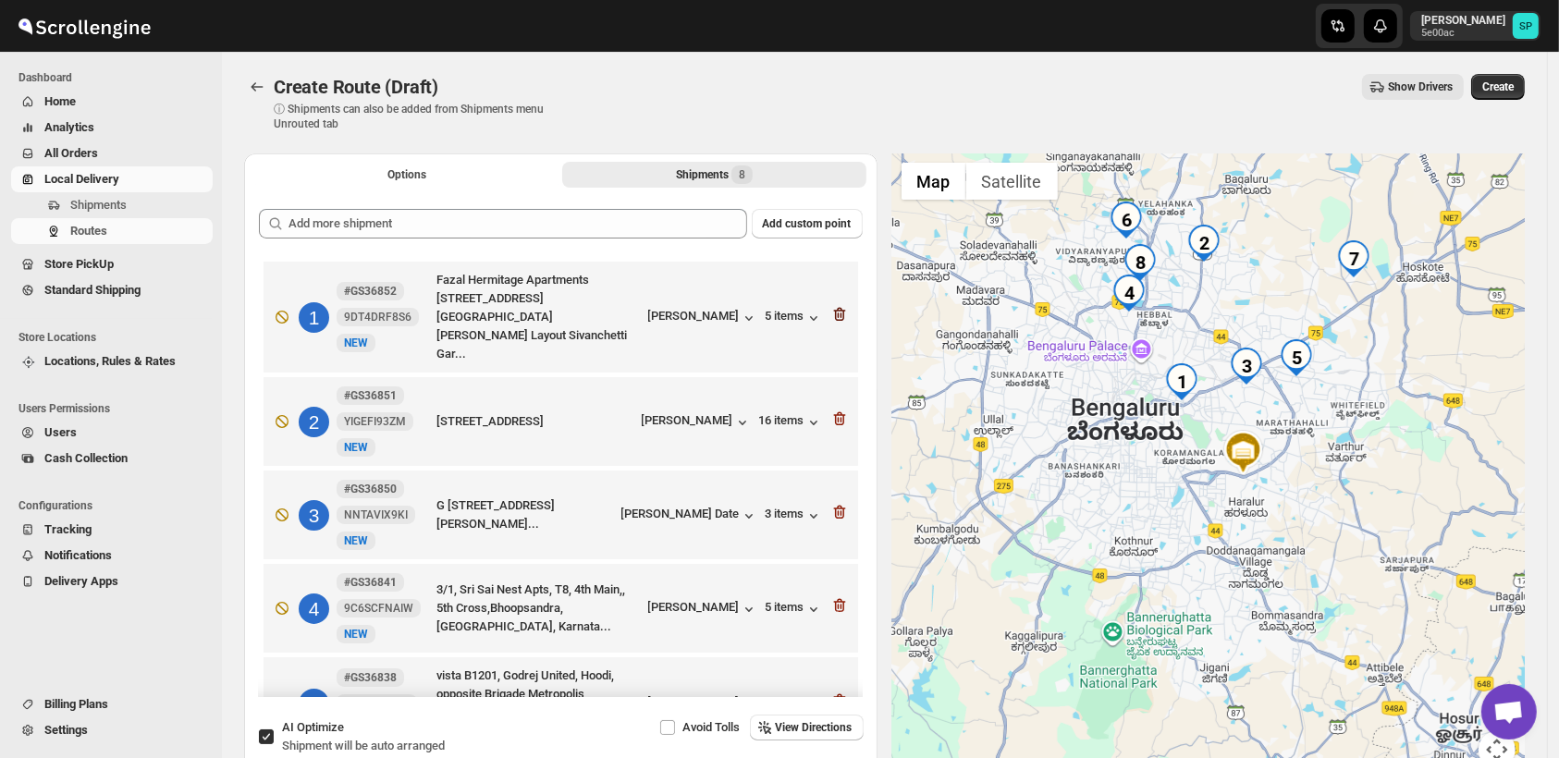
click at [830, 305] on icon "button" at bounding box center [839, 314] width 18 height 18
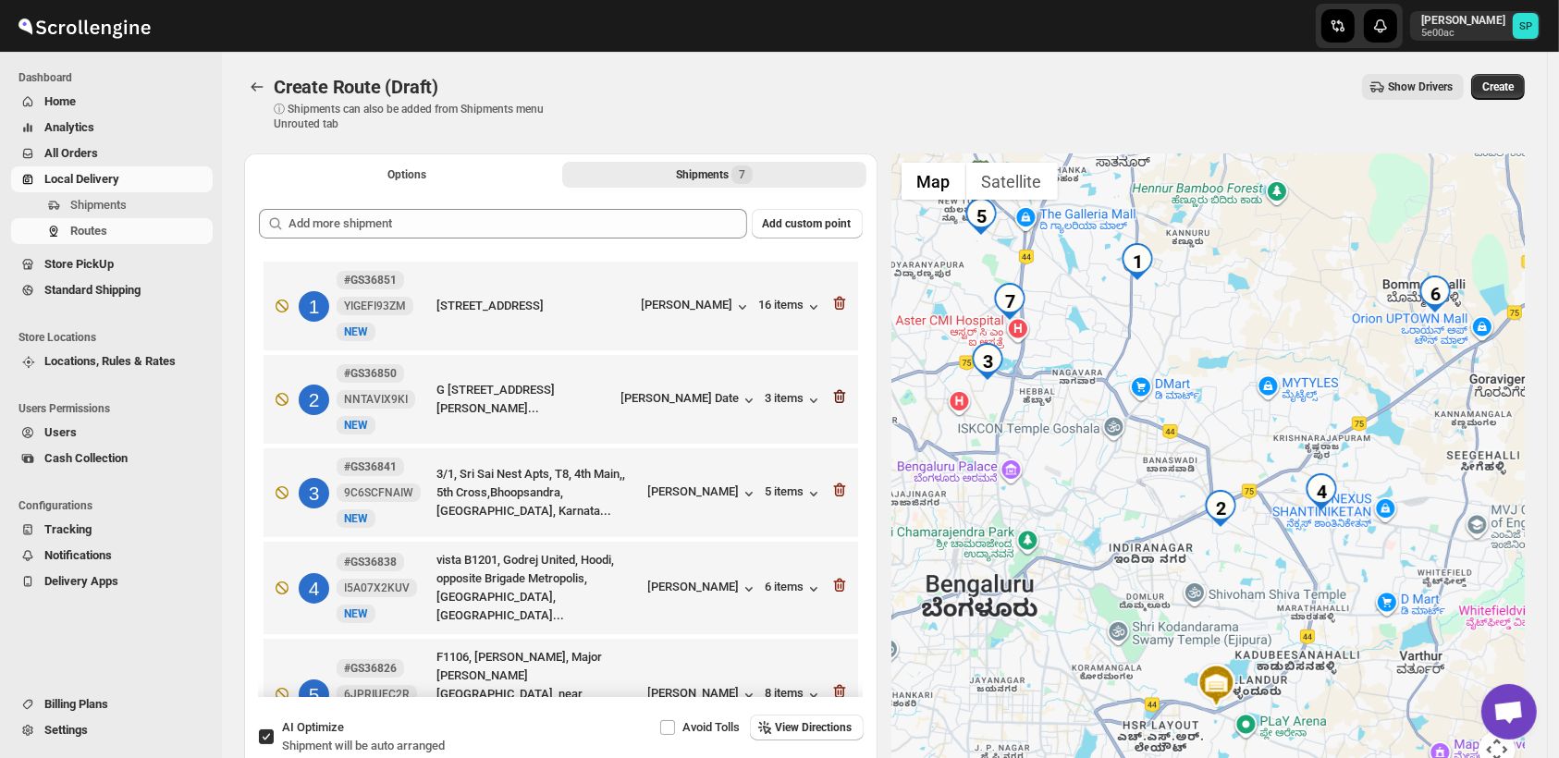
click at [836, 395] on icon "button" at bounding box center [839, 397] width 12 height 14
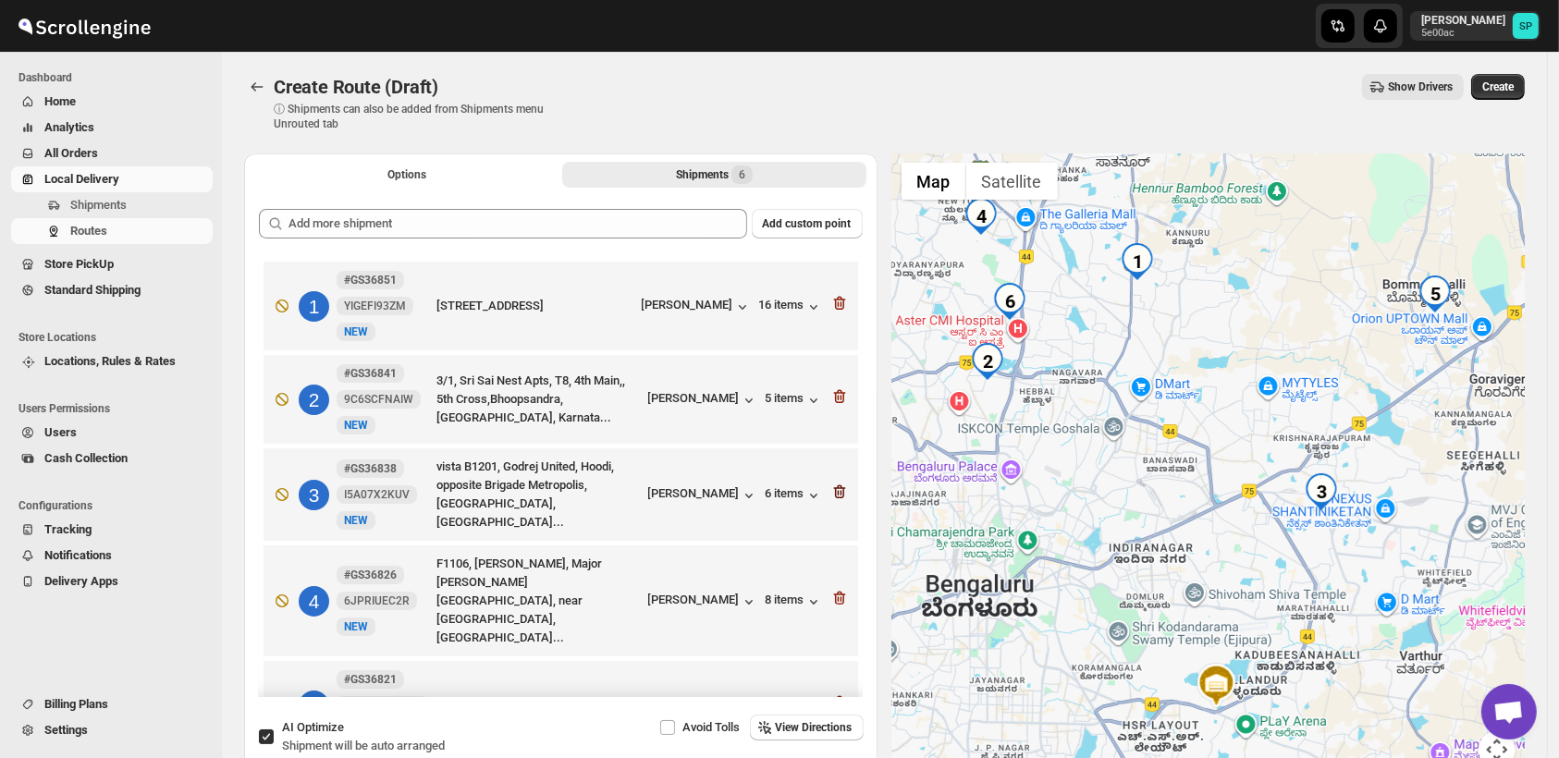
click at [833, 486] on icon "button" at bounding box center [839, 492] width 12 height 14
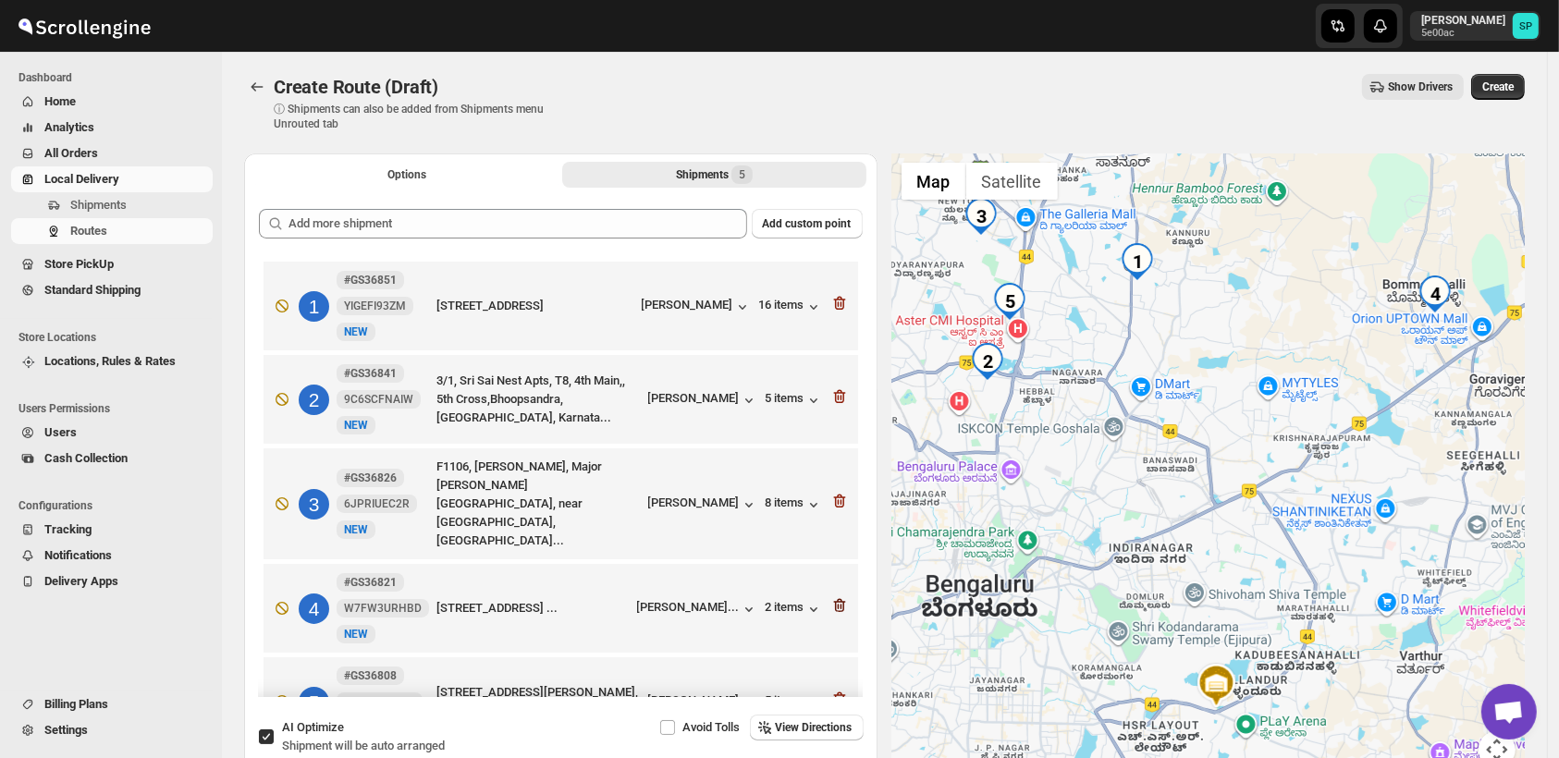
click at [830, 596] on icon "button" at bounding box center [839, 605] width 18 height 18
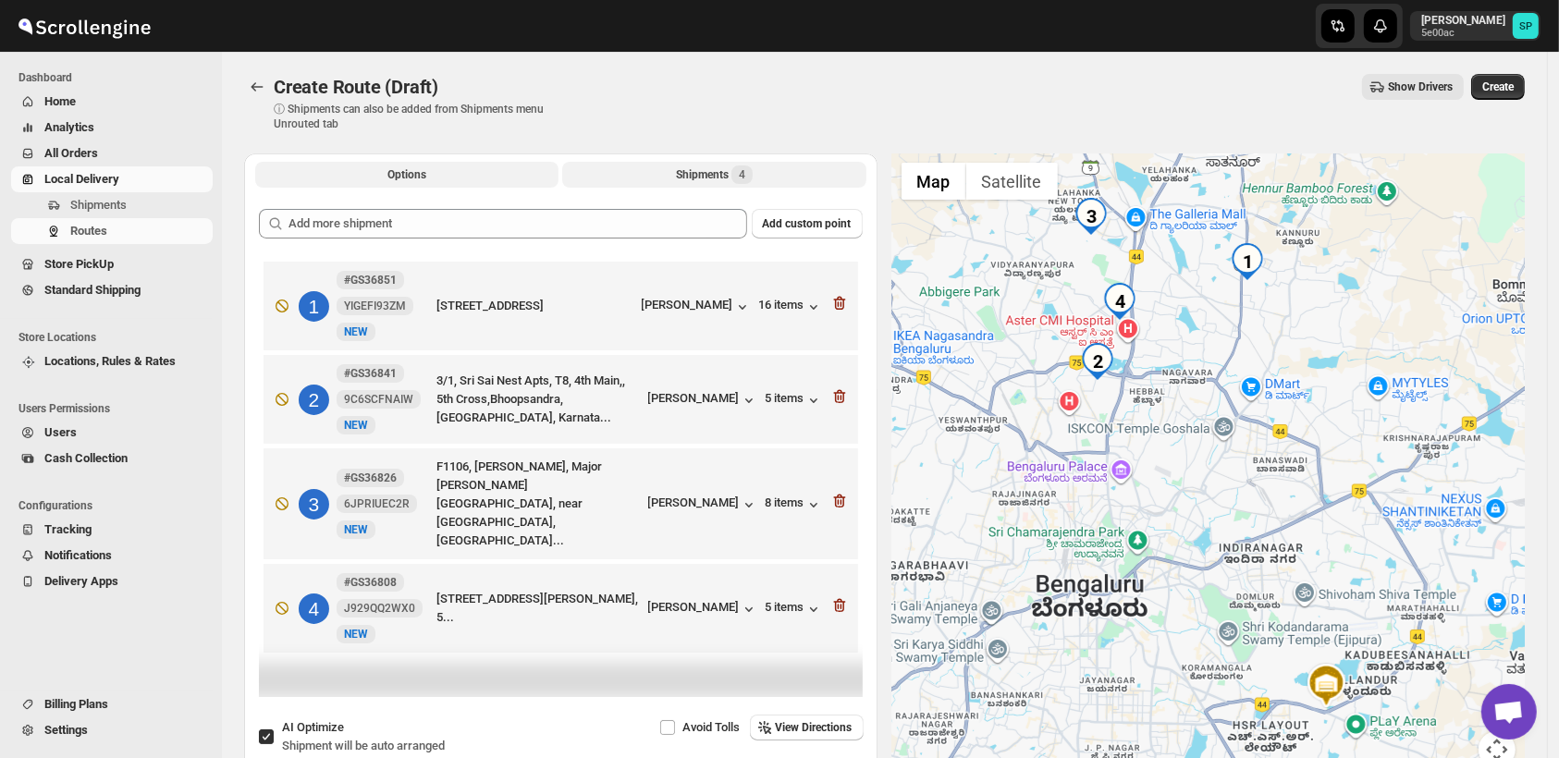
click at [387, 186] on button "Options" at bounding box center [406, 175] width 303 height 26
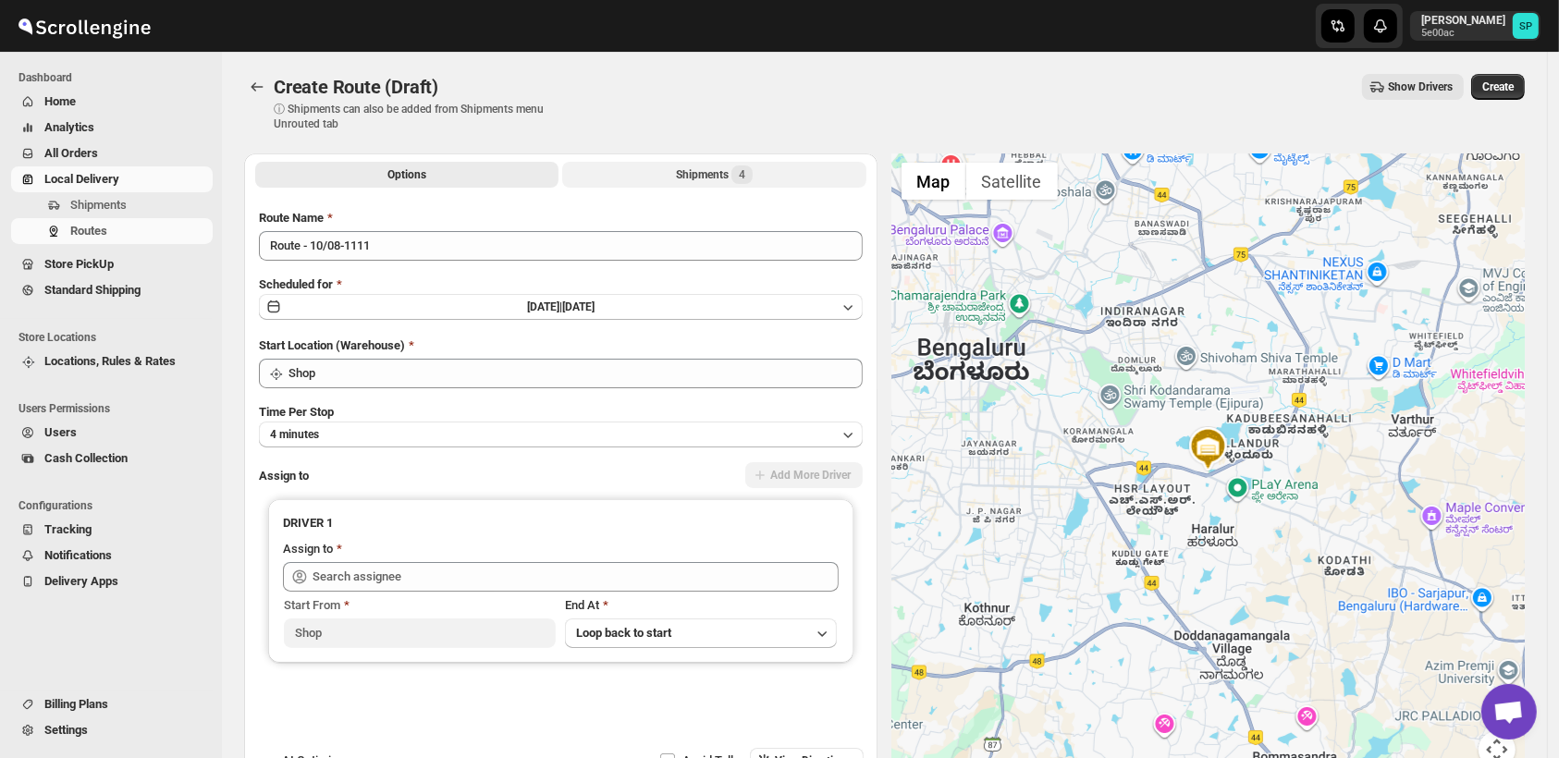
click at [690, 187] on button "Shipments 4" at bounding box center [713, 175] width 303 height 26
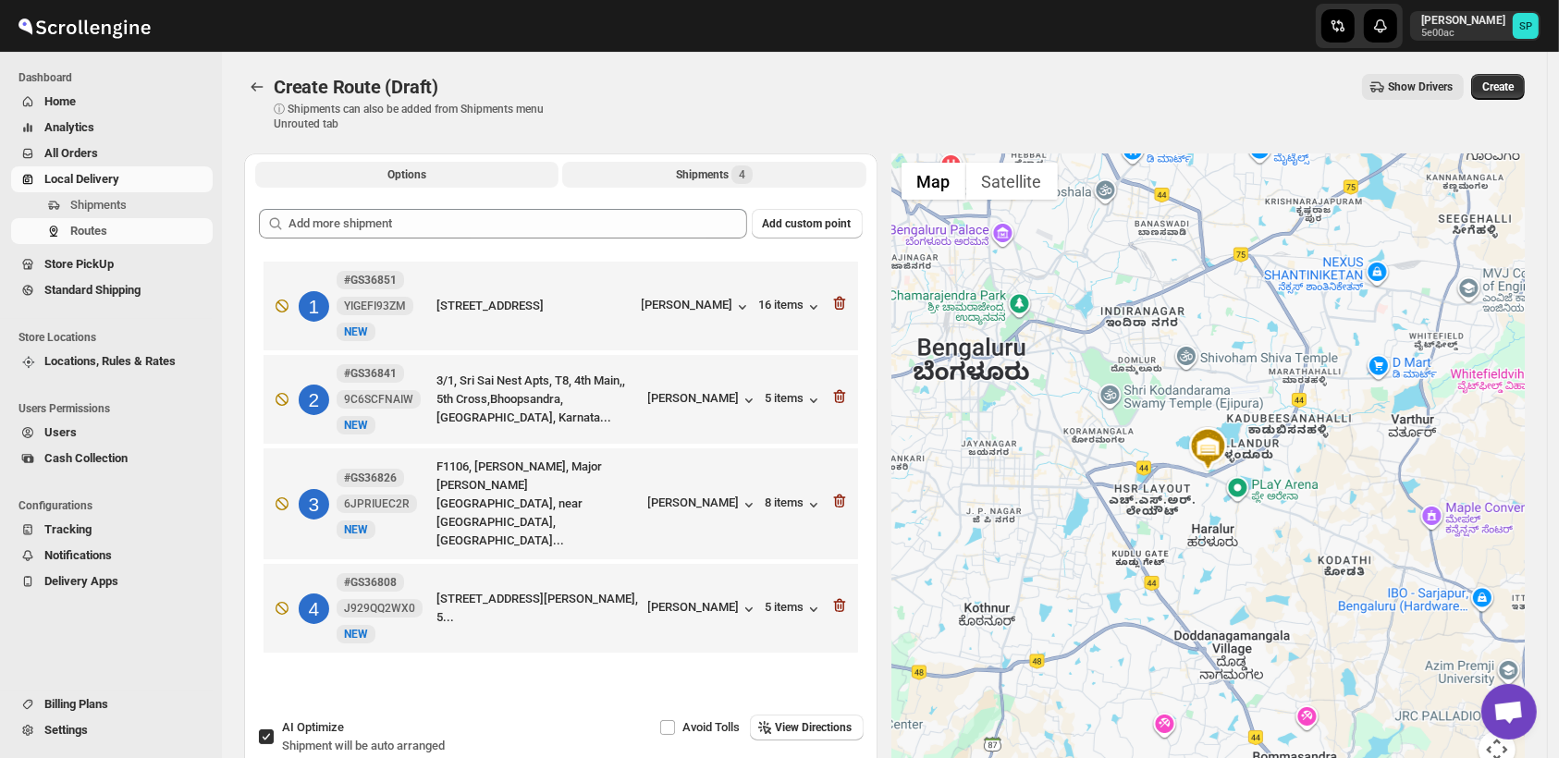
click at [400, 167] on span "Options" at bounding box center [406, 174] width 39 height 15
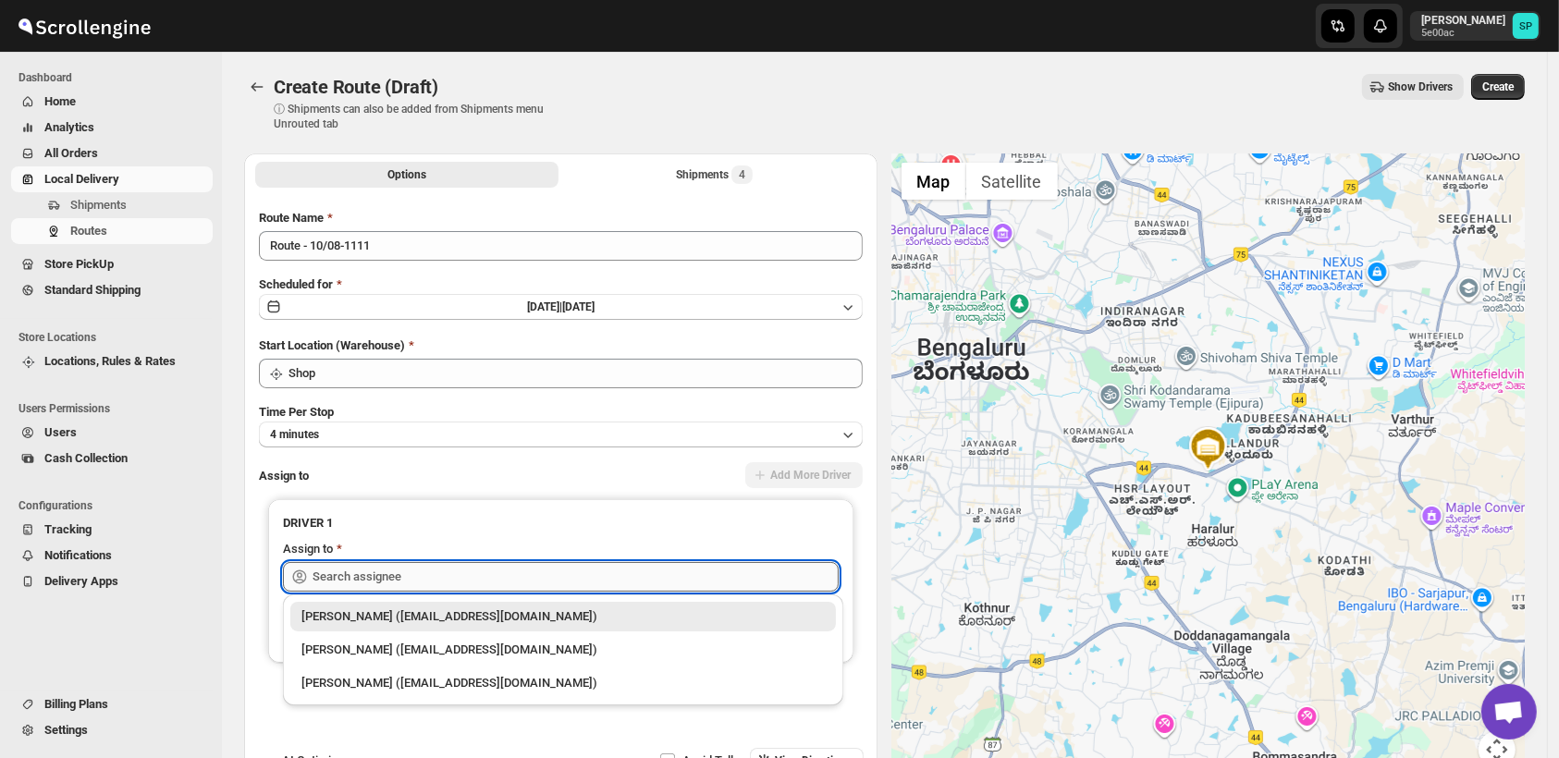
click at [641, 562] on input "text" at bounding box center [576, 577] width 526 height 30
click at [576, 647] on div "[PERSON_NAME] ([EMAIL_ADDRESS][DOMAIN_NAME])" at bounding box center [562, 650] width 523 height 18
type input "[PERSON_NAME] ([EMAIL_ADDRESS][DOMAIN_NAME])"
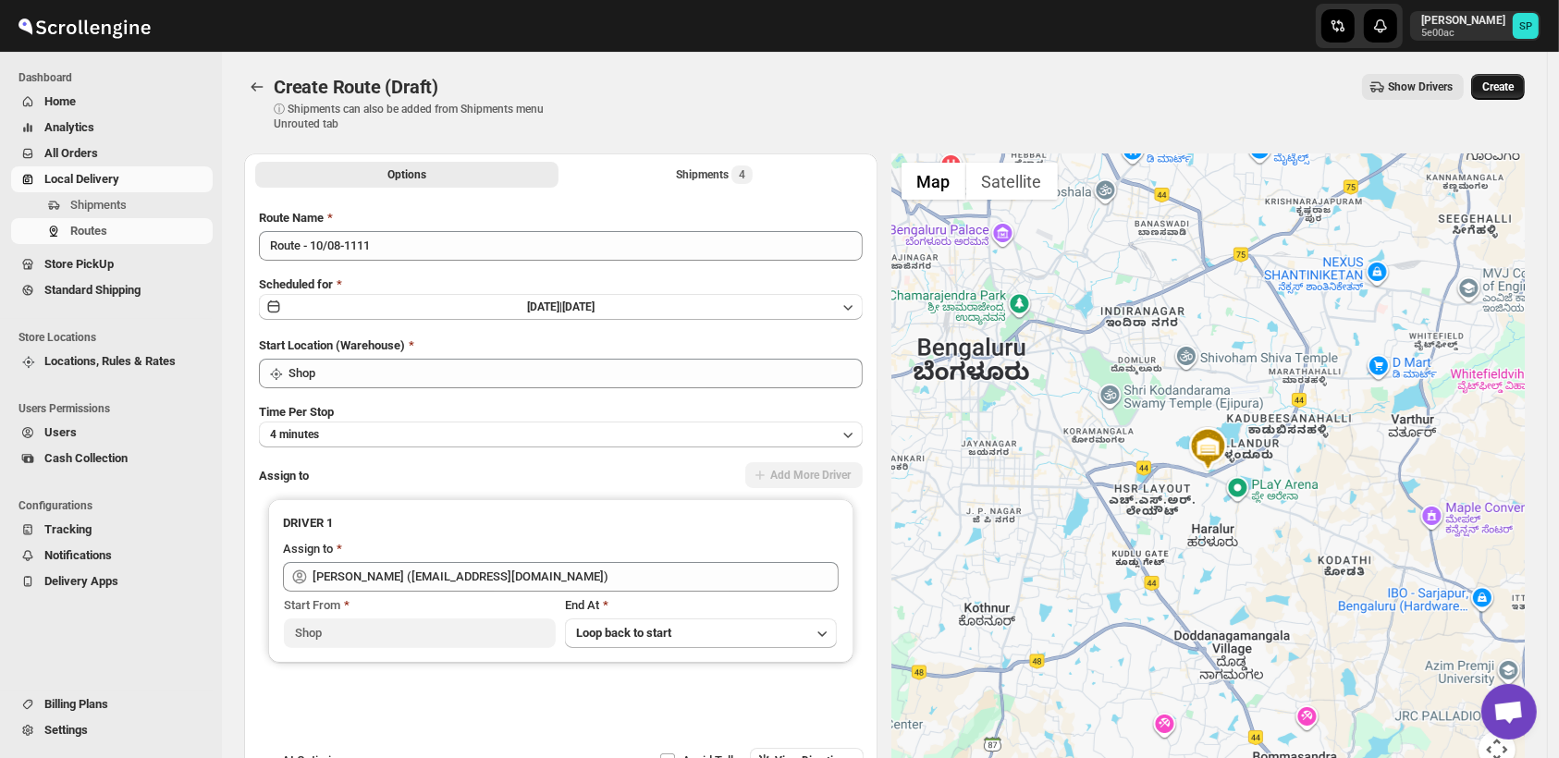
click at [1492, 92] on span "Create" at bounding box center [1497, 87] width 31 height 15
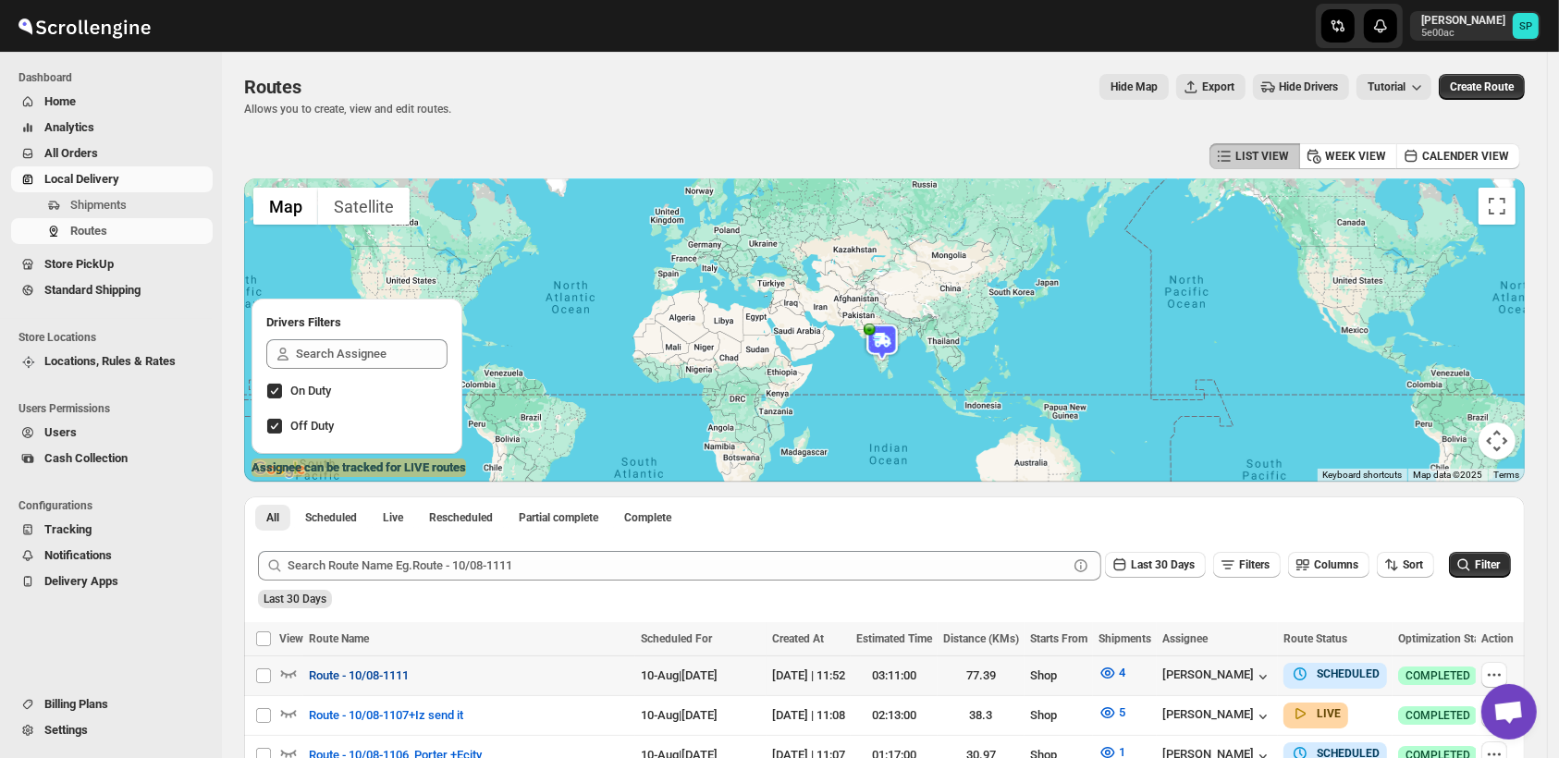
click at [379, 670] on span "Route - 10/08-1111" at bounding box center [359, 676] width 100 height 18
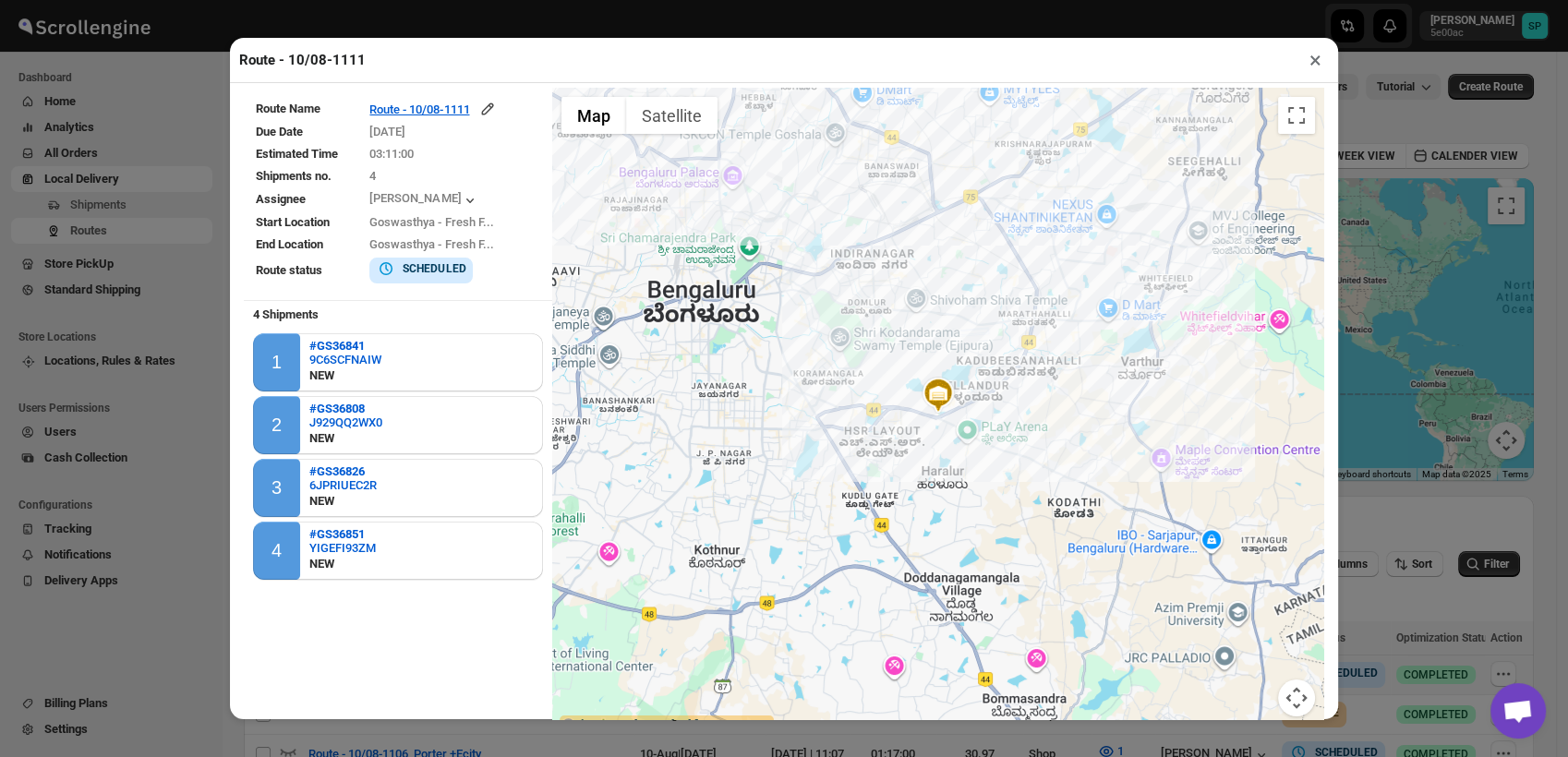
click at [1310, 72] on button "×" at bounding box center [1315, 60] width 27 height 26
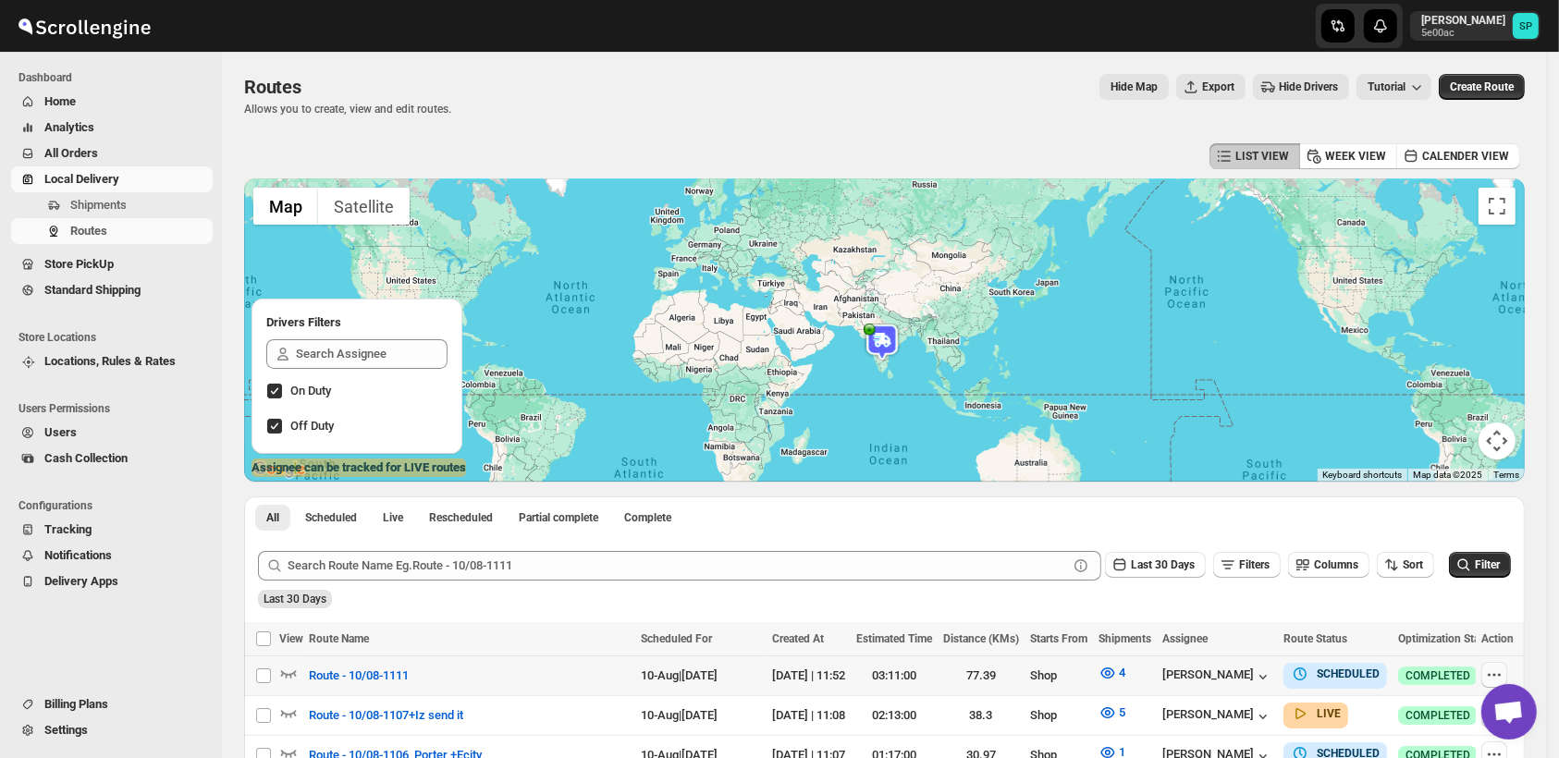
click at [1492, 672] on icon "button" at bounding box center [1494, 675] width 18 height 18
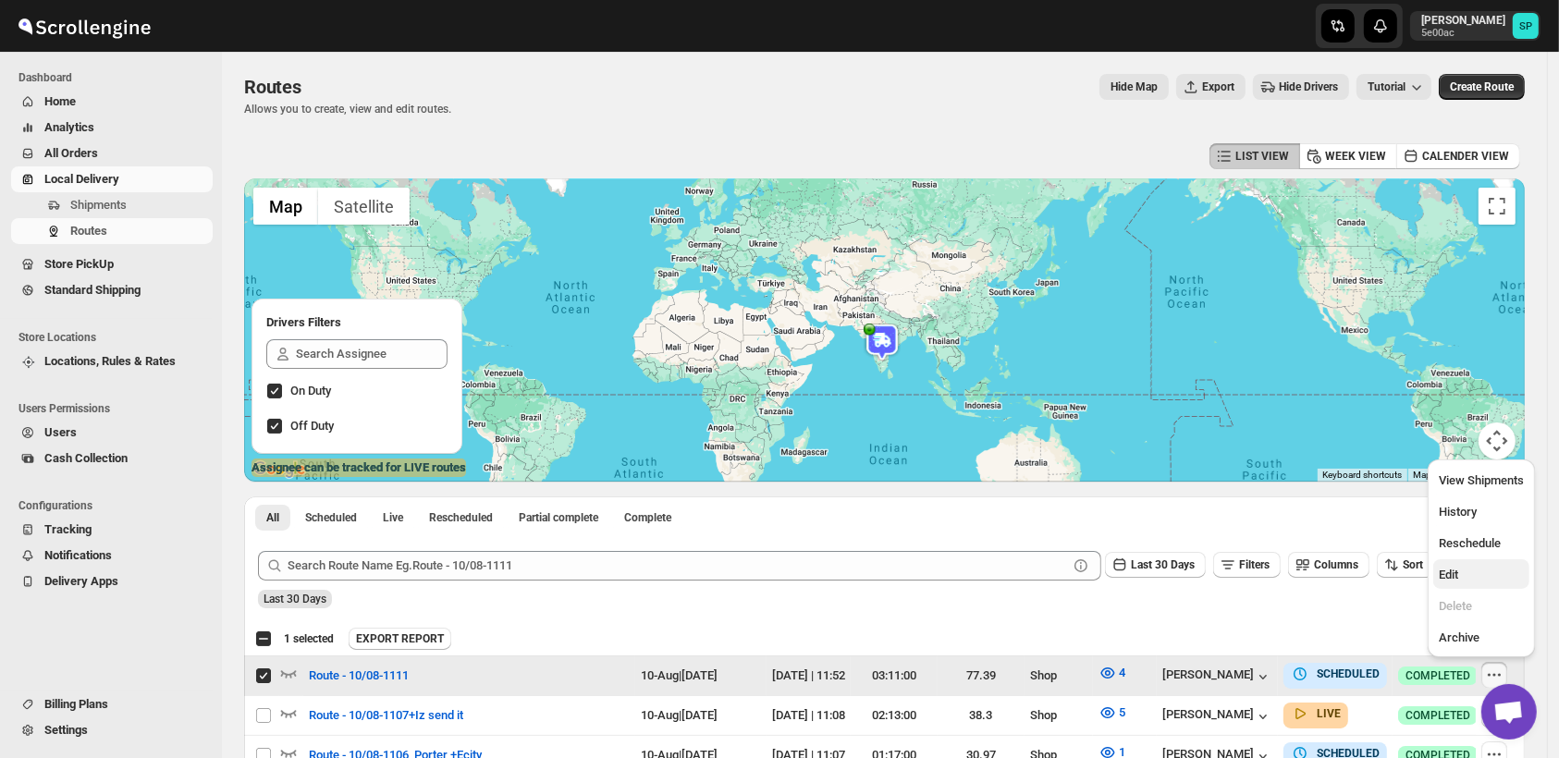
click at [1474, 571] on span "Edit" at bounding box center [1481, 575] width 85 height 18
checkbox input "false"
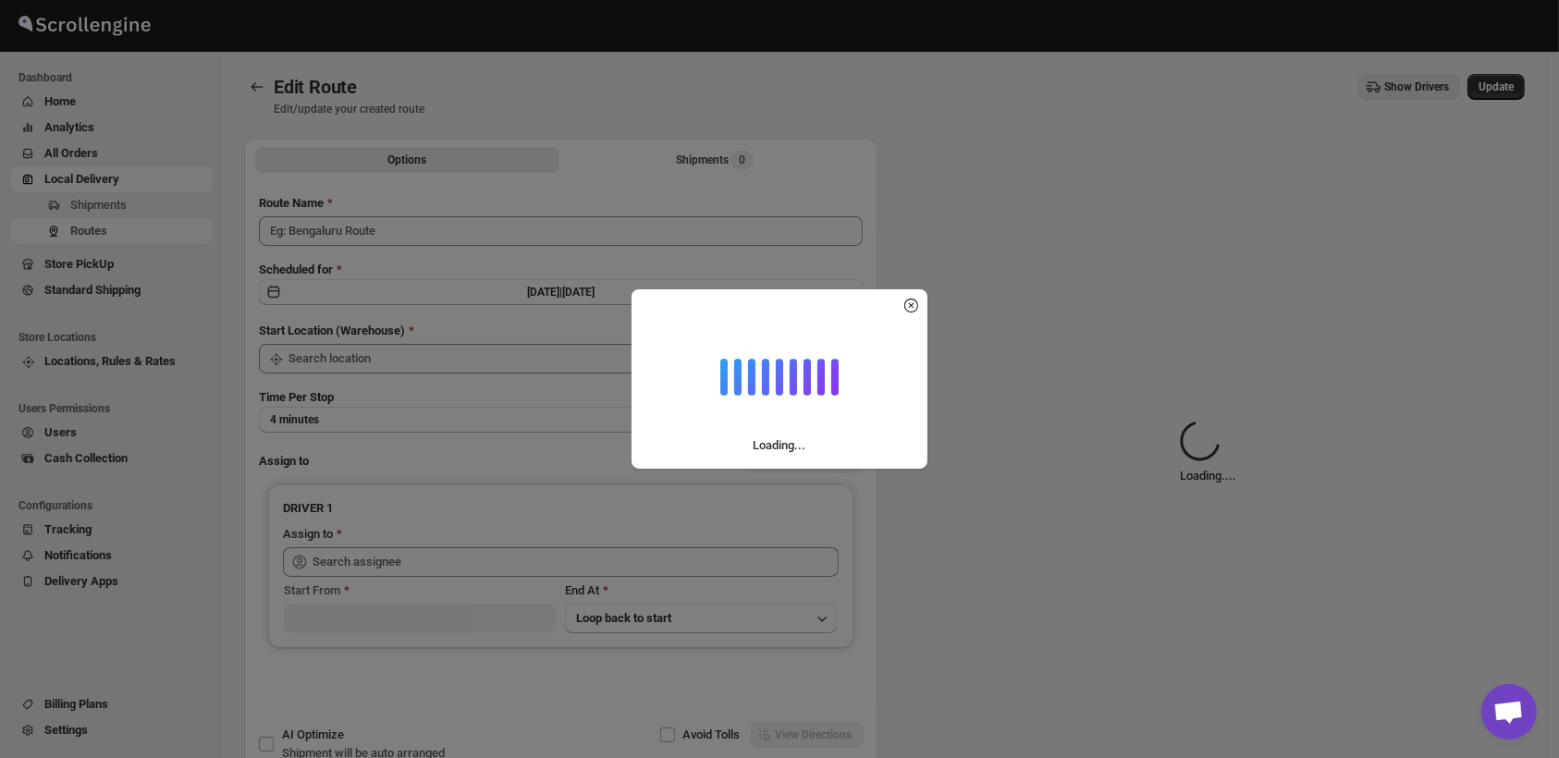
type input "Route - 10/08-1111"
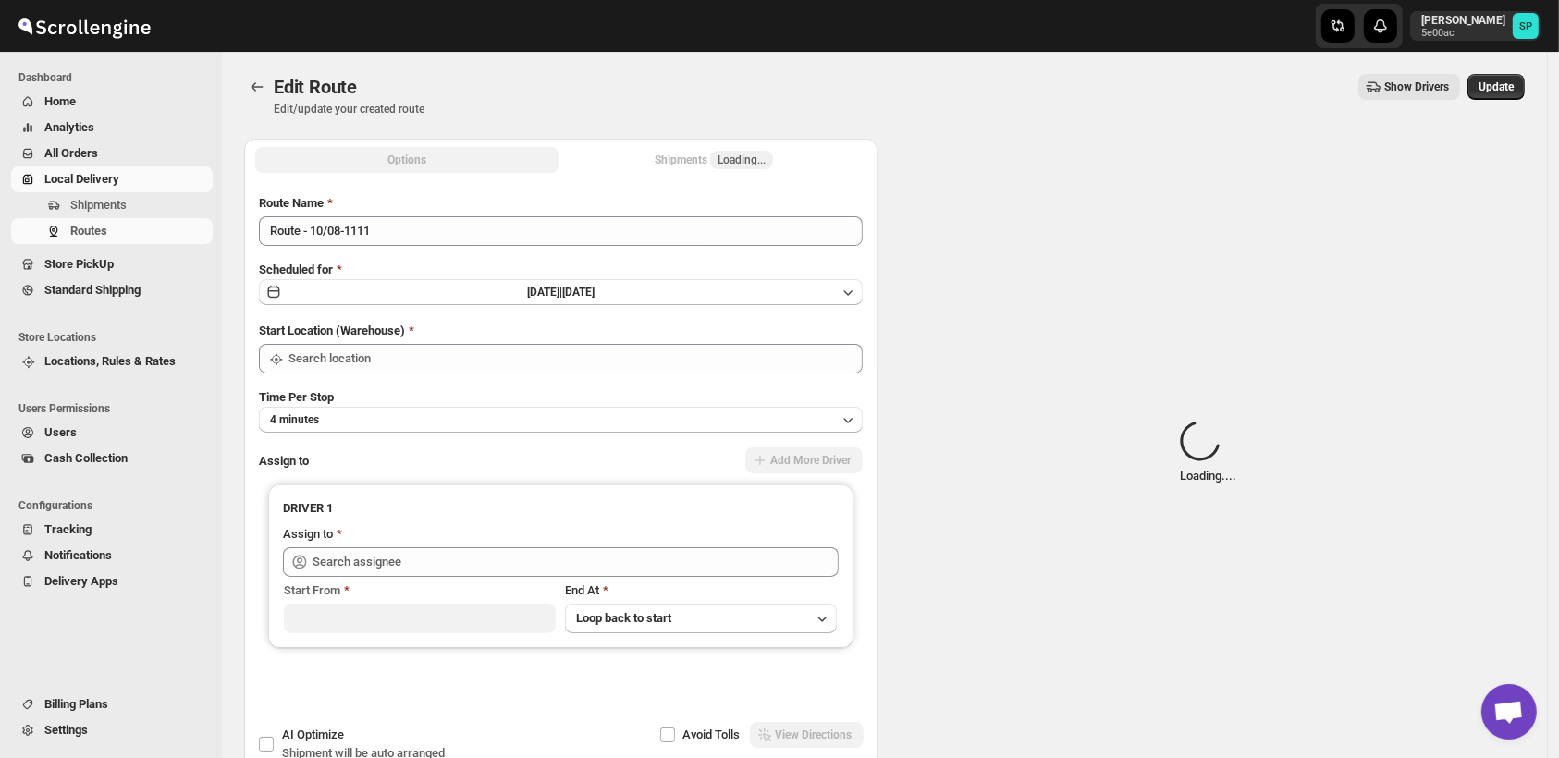
type input "Shop"
type input "[PERSON_NAME] ([EMAIL_ADDRESS][DOMAIN_NAME])"
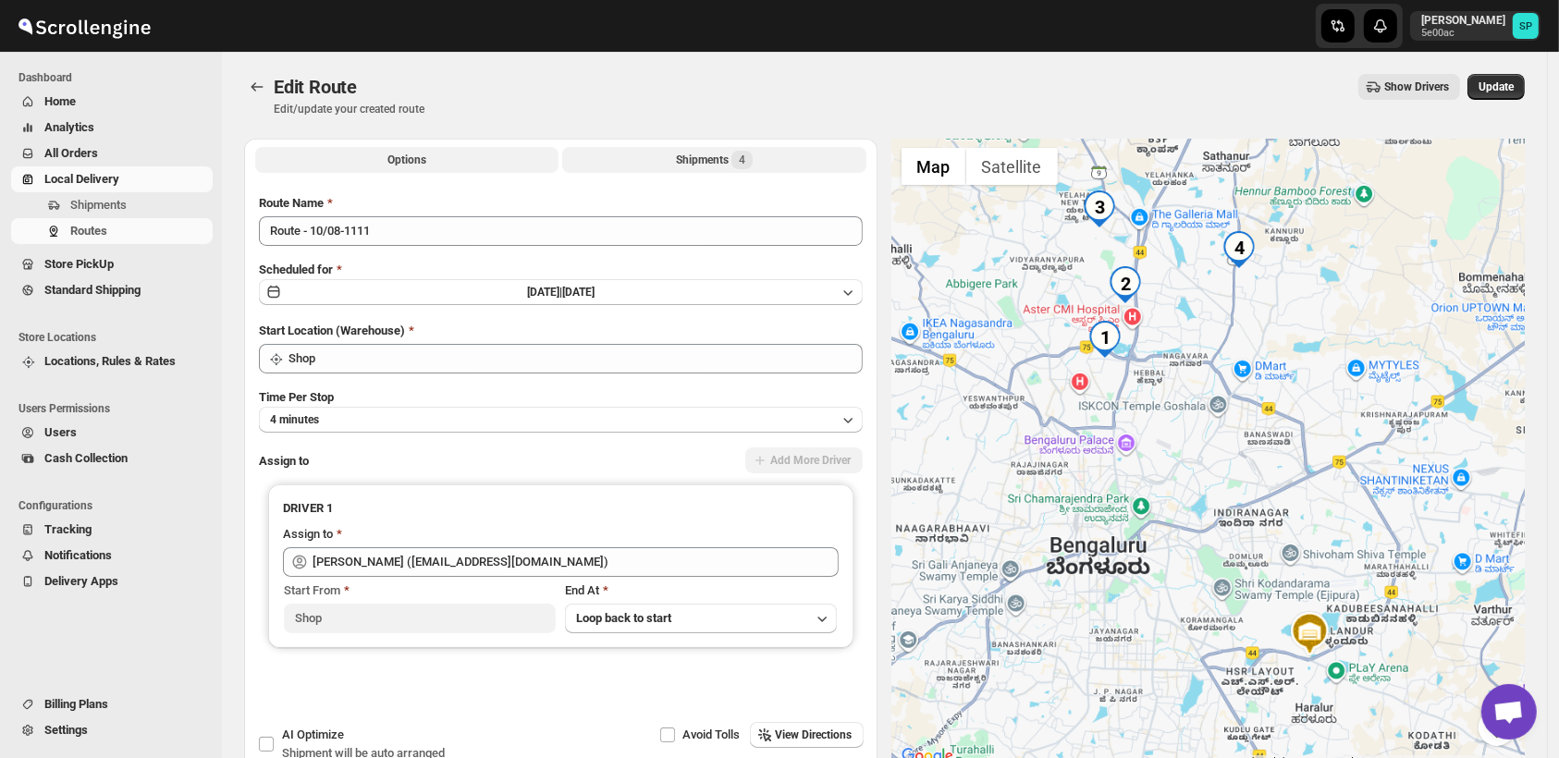
click at [682, 166] on div "Shipments 4" at bounding box center [714, 160] width 77 height 18
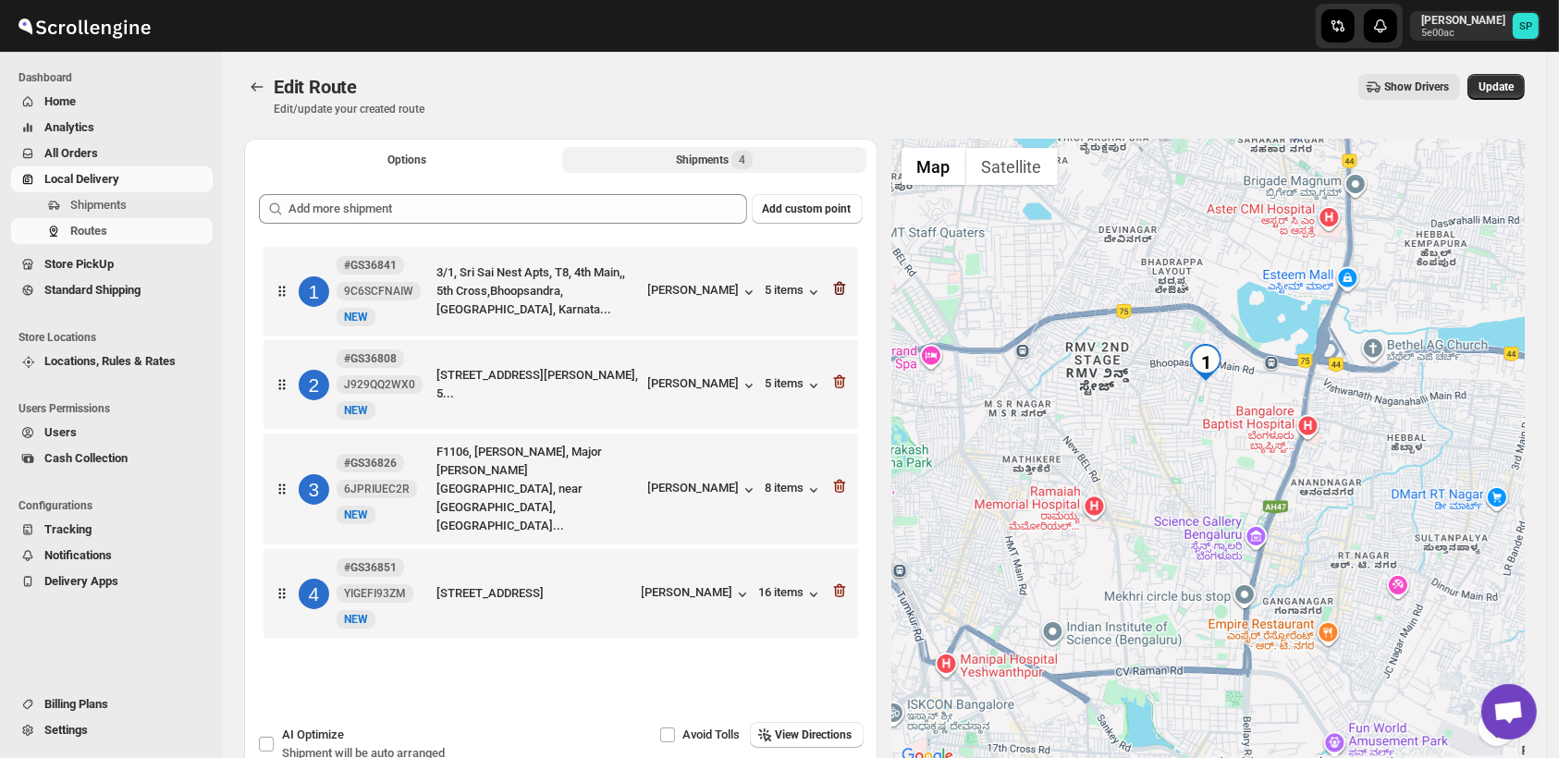
click at [844, 293] on icon "button" at bounding box center [839, 288] width 18 height 18
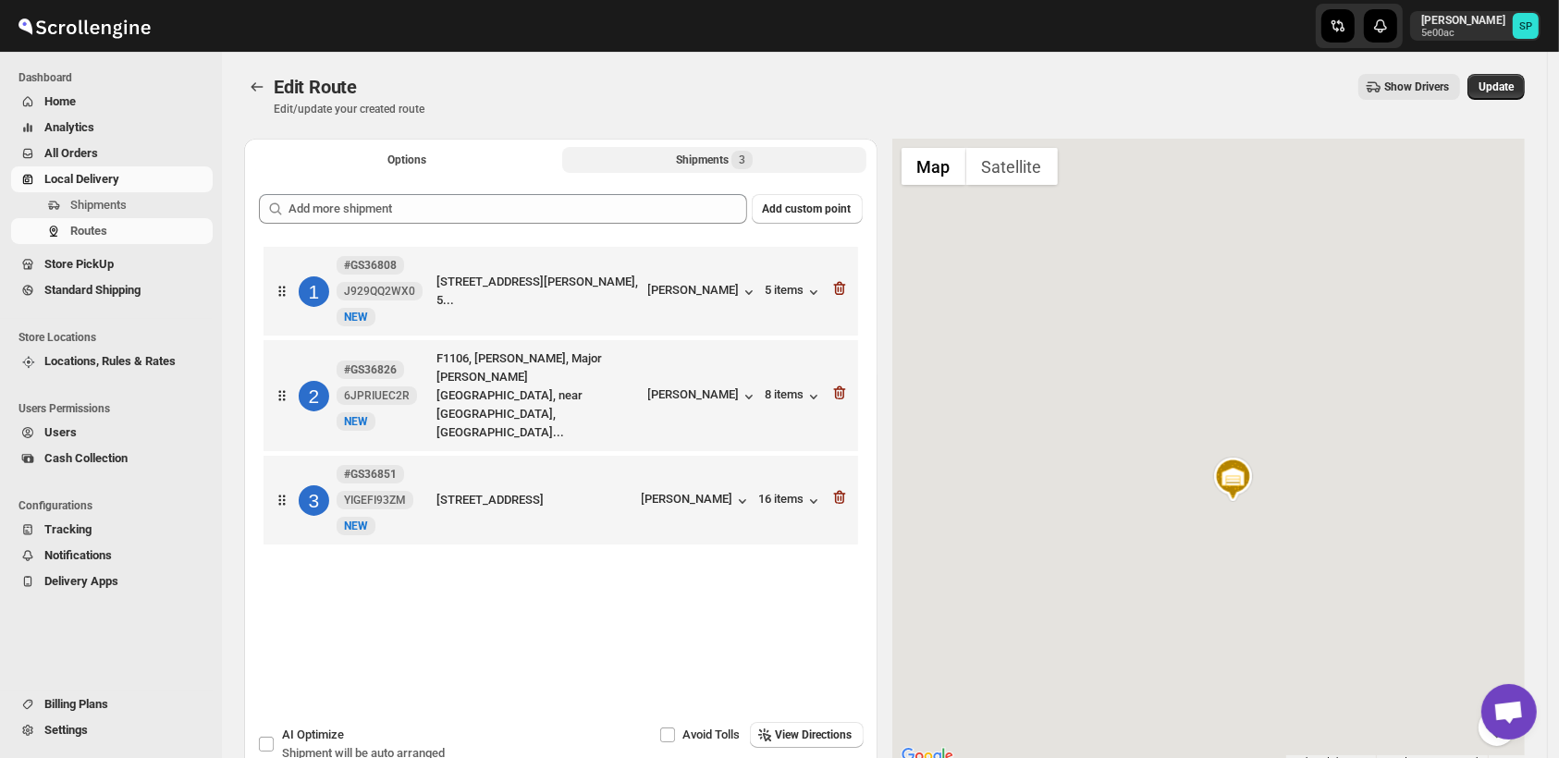
click at [844, 293] on icon "button" at bounding box center [839, 288] width 18 height 18
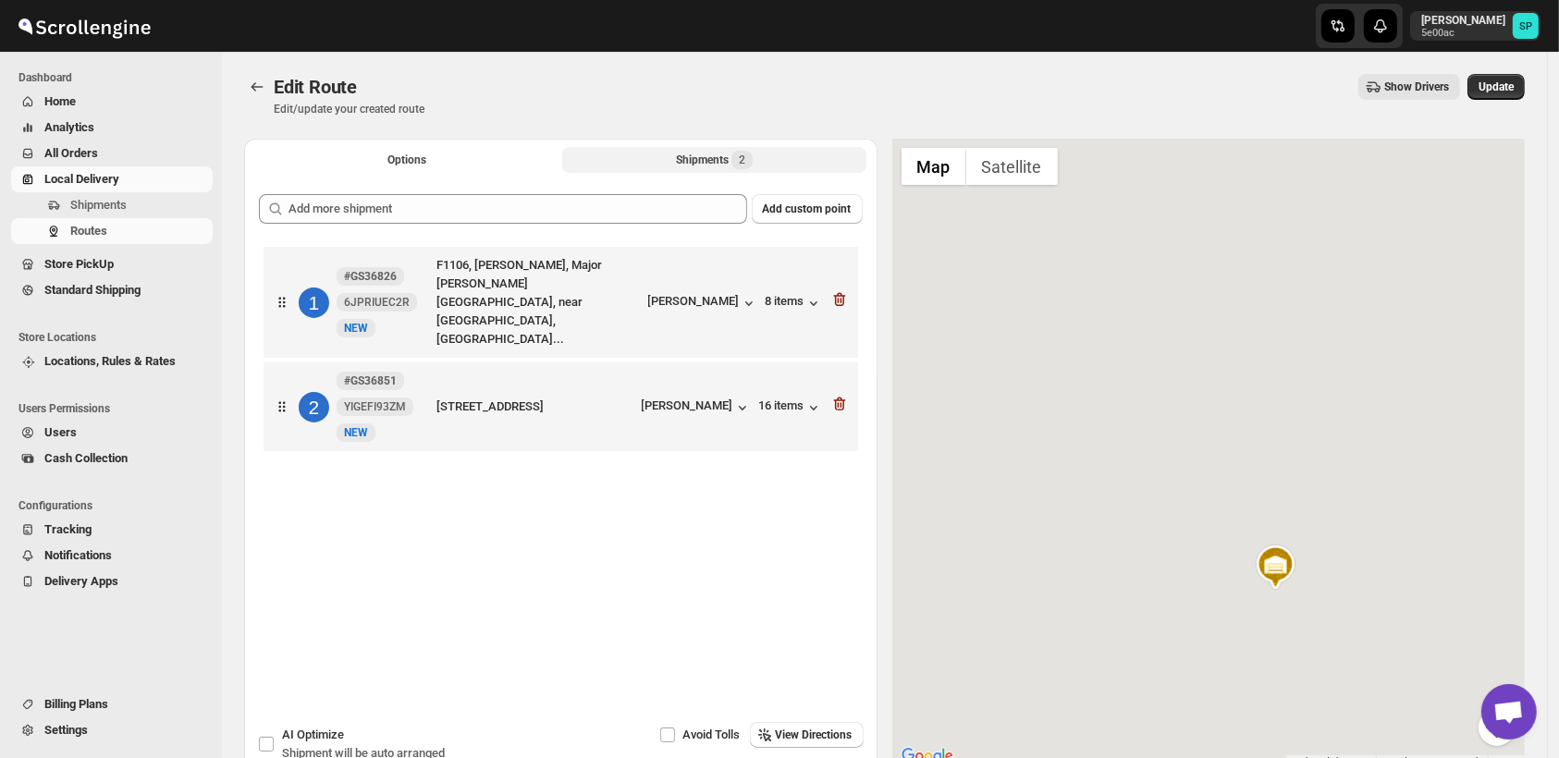
click at [844, 293] on icon "button" at bounding box center [839, 299] width 18 height 18
click at [844, 395] on icon "button" at bounding box center [839, 404] width 18 height 18
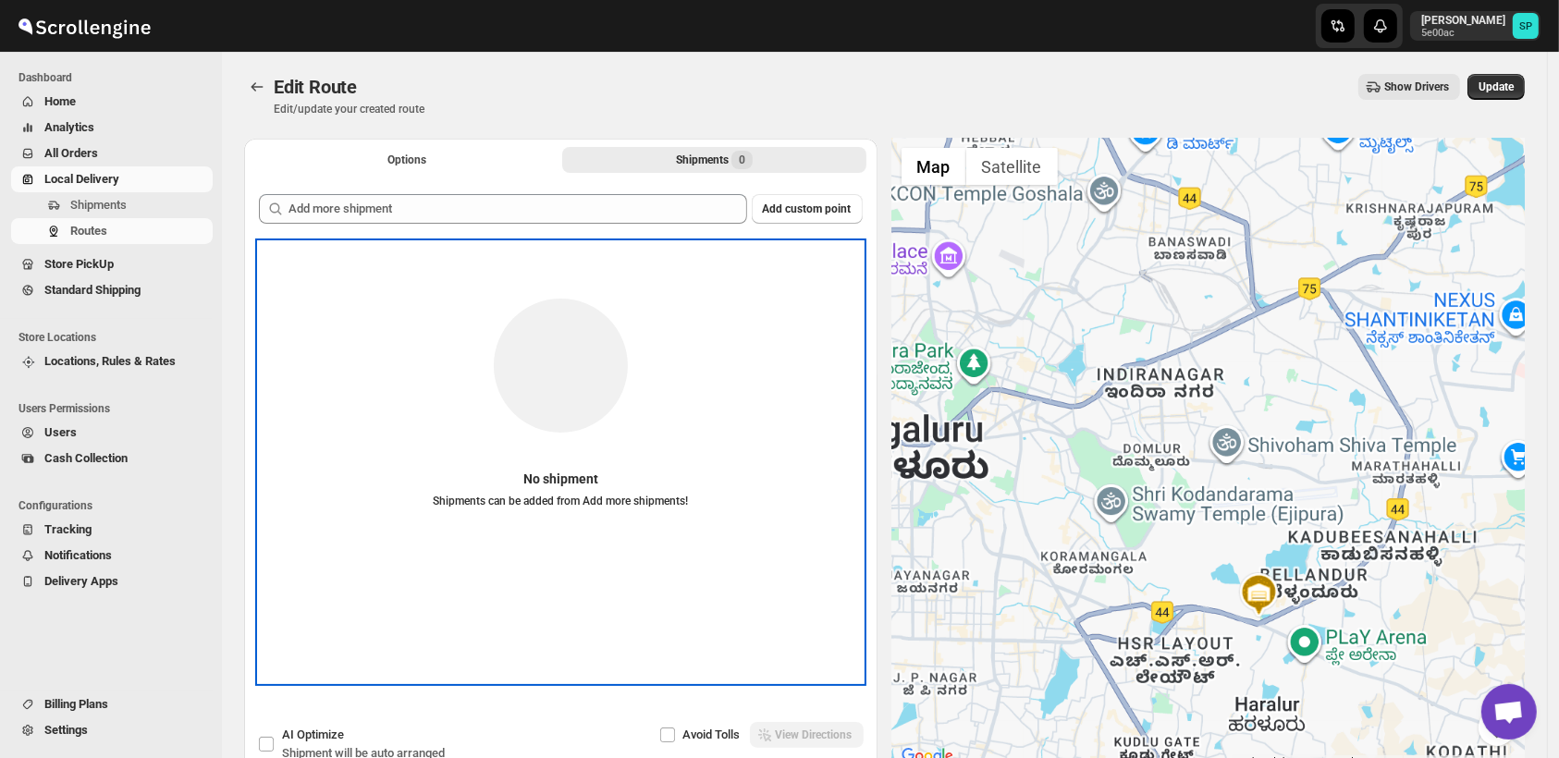
click at [844, 293] on div "No shipment Shipments can be added from Add more shipments!" at bounding box center [561, 392] width 604 height 263
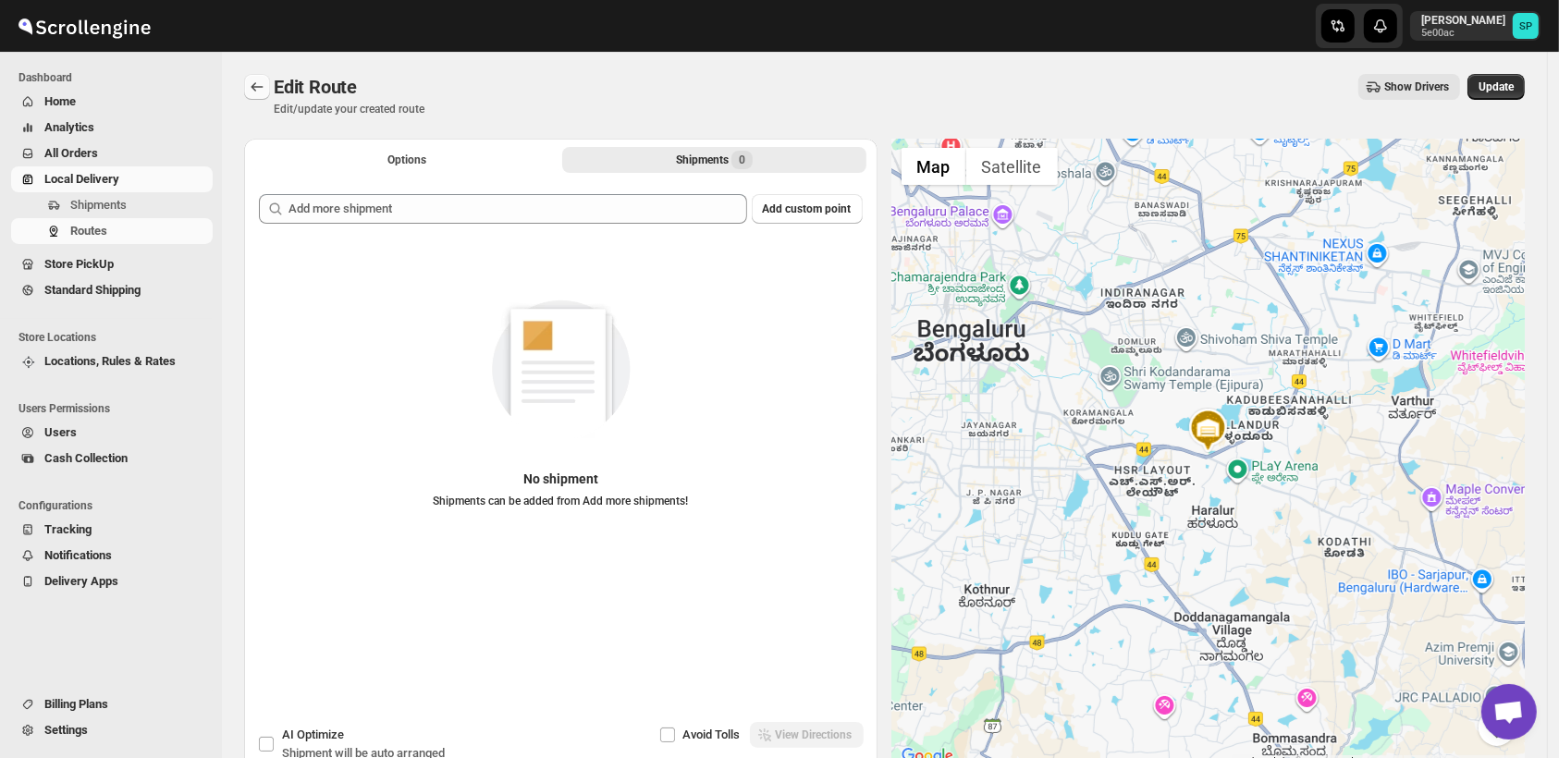
click at [249, 76] on button "Routes" at bounding box center [257, 87] width 26 height 26
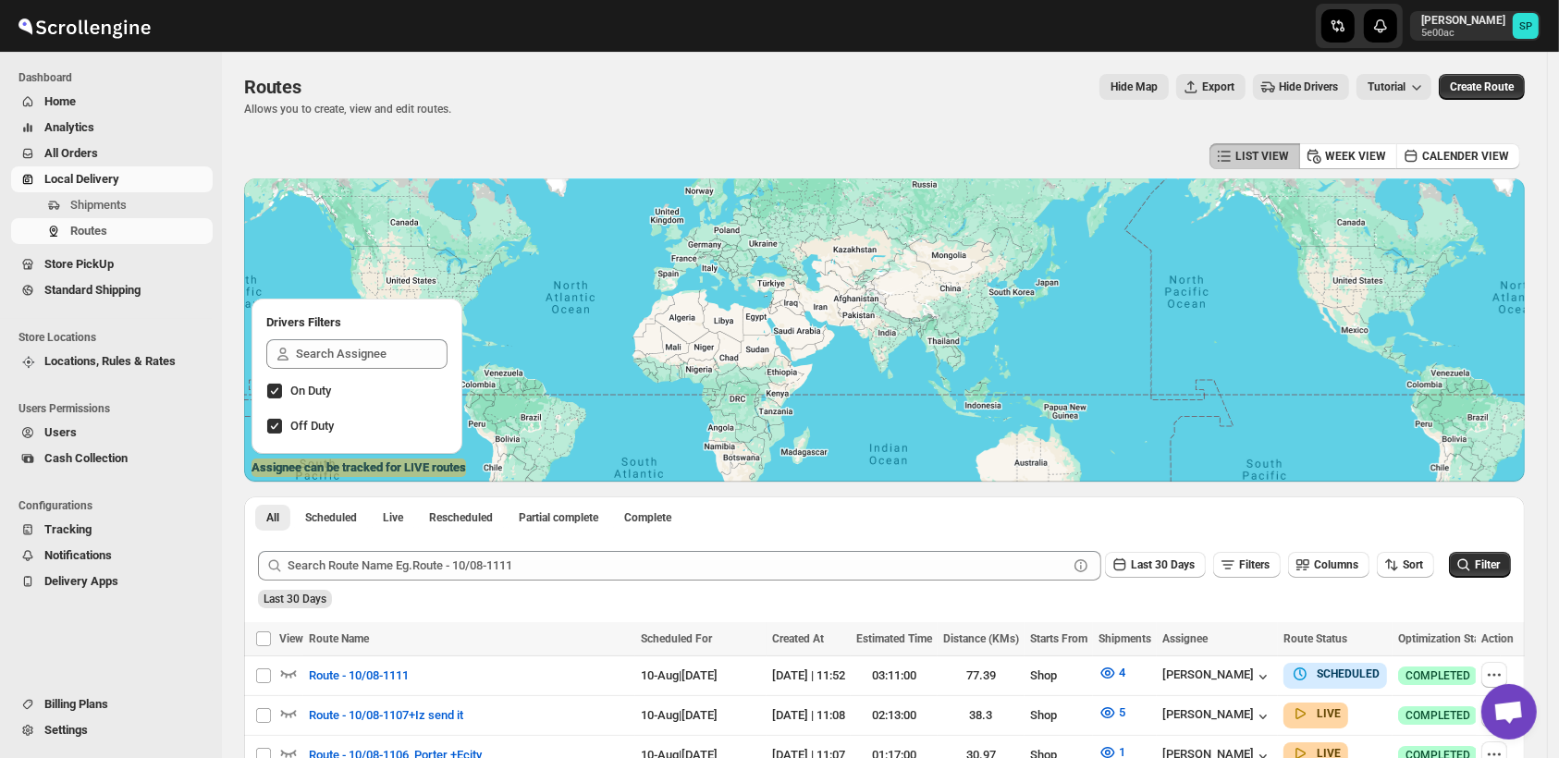
scroll to position [308, 0]
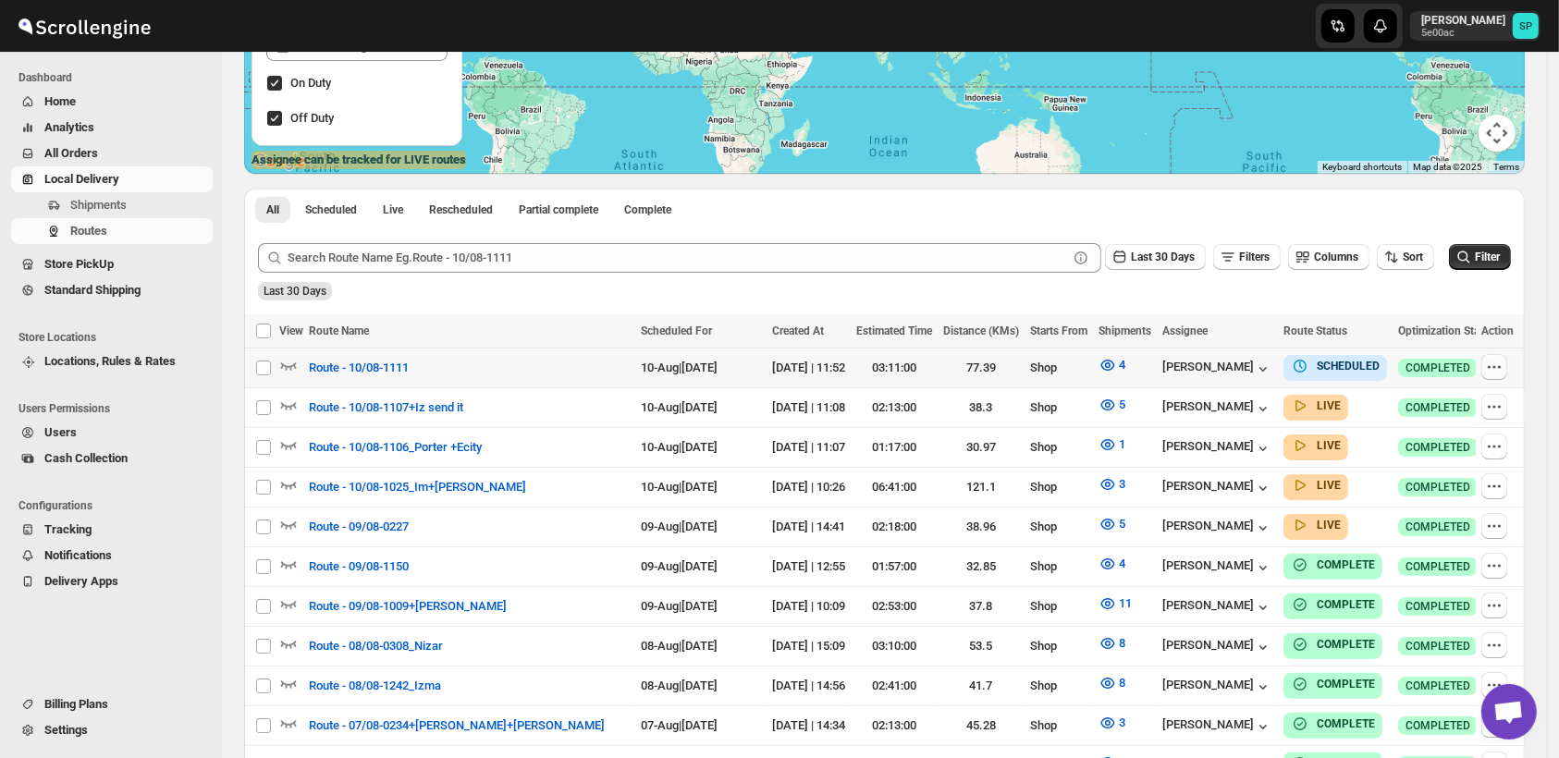
click at [1491, 367] on icon "button" at bounding box center [1489, 367] width 3 height 3
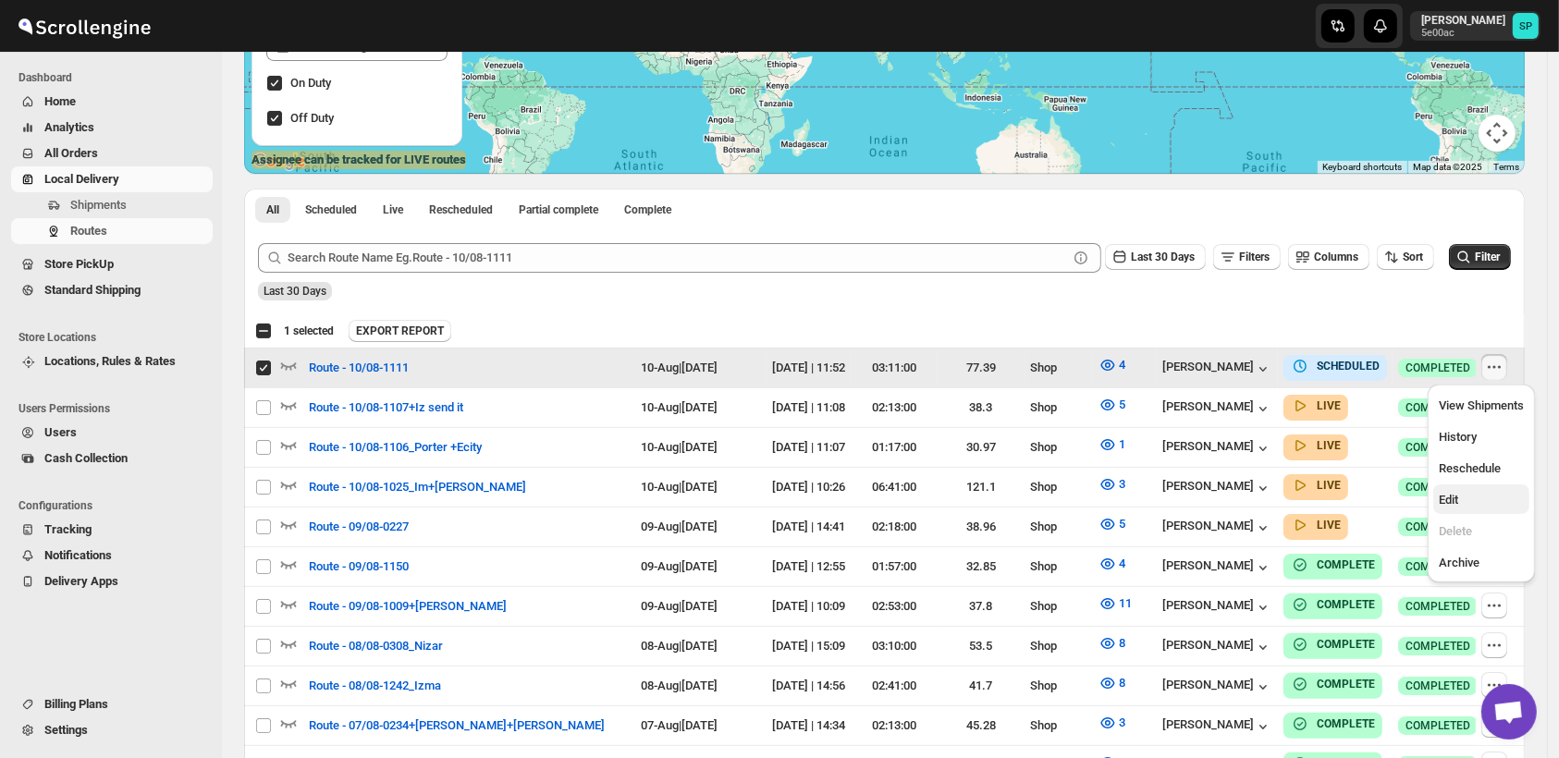
click at [1471, 493] on span "Edit" at bounding box center [1481, 500] width 85 height 18
checkbox input "false"
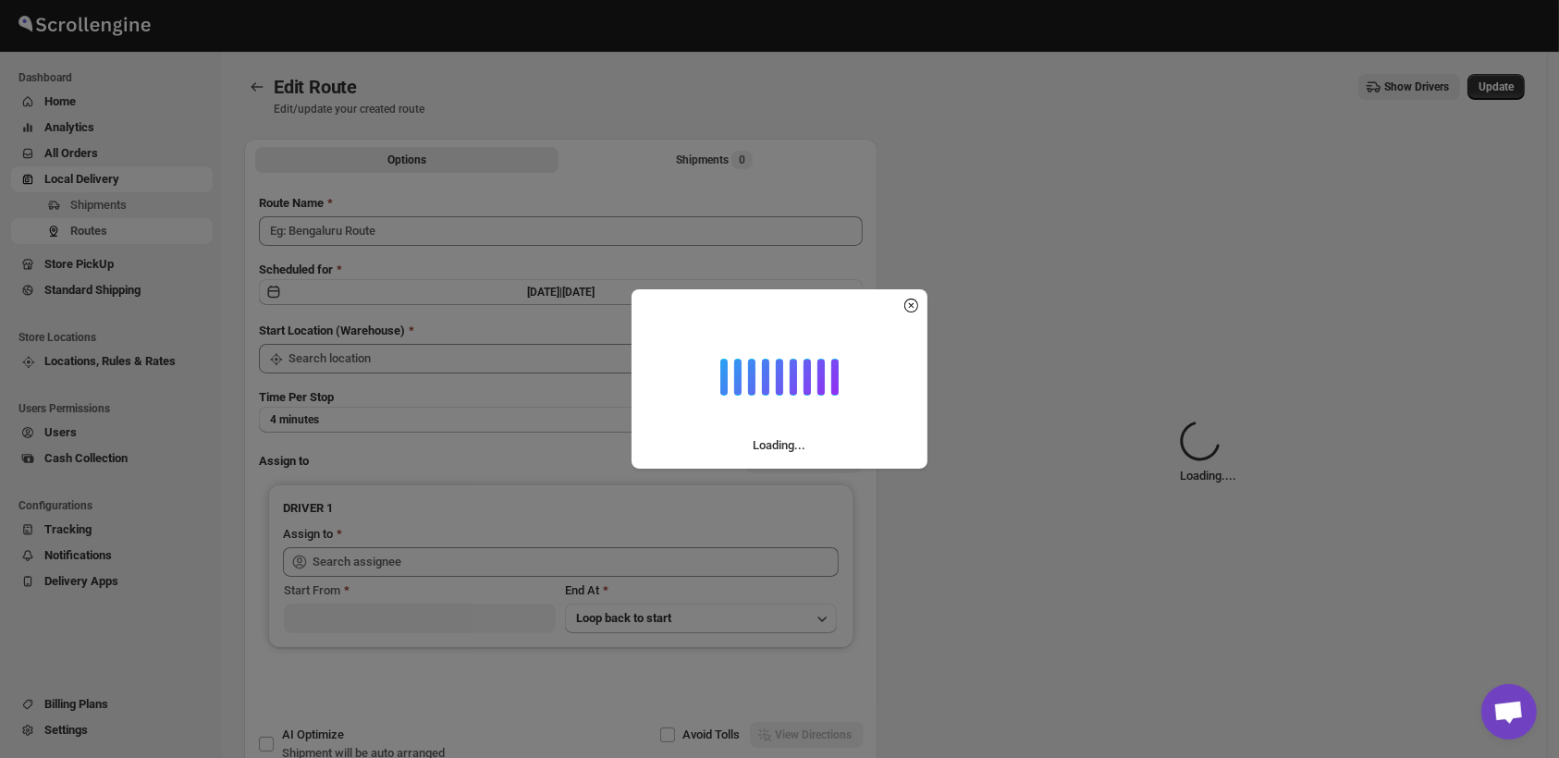
type input "Route - 10/08-1111"
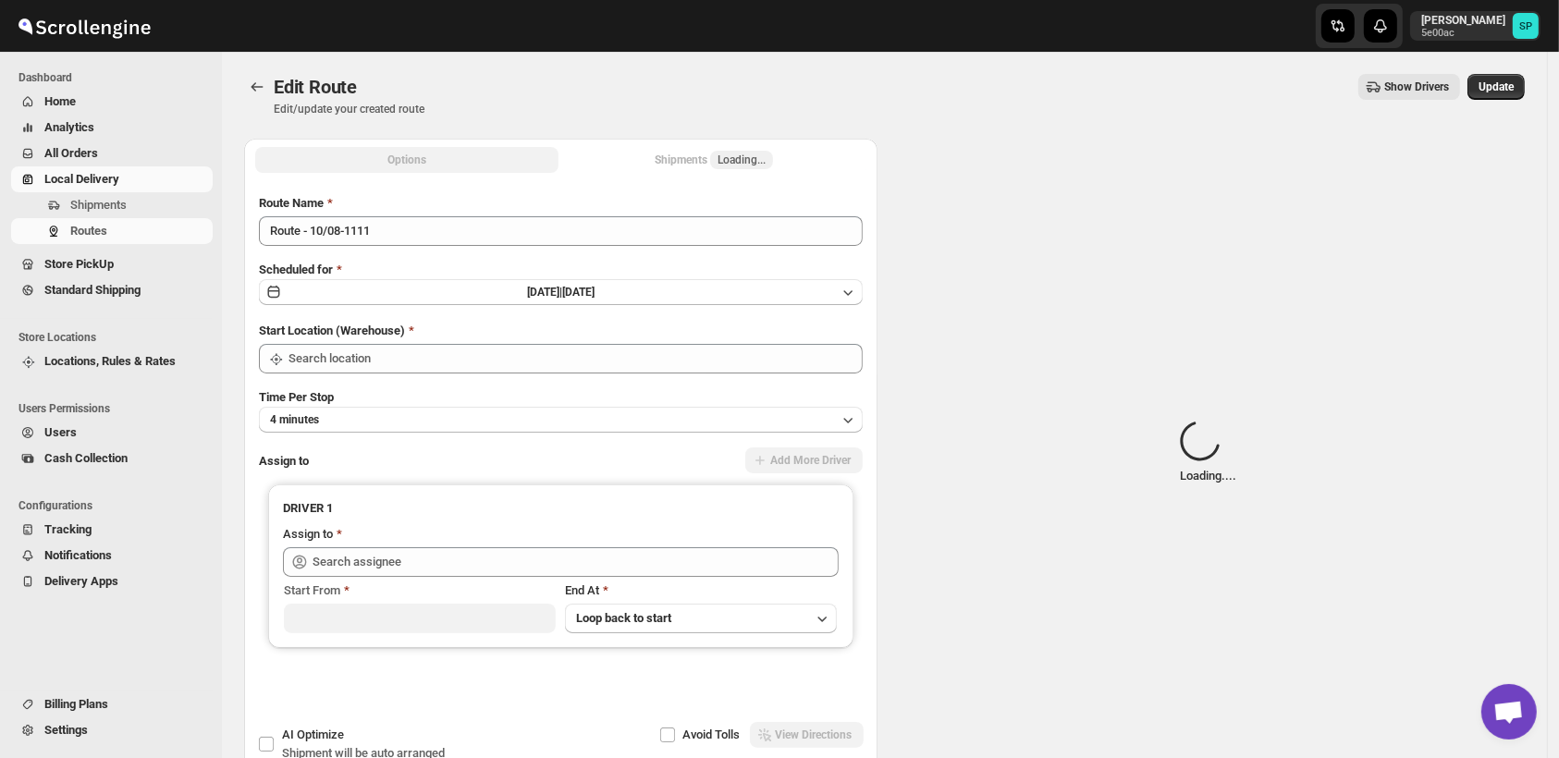
type input "Shop"
type input "[PERSON_NAME] ([EMAIL_ADDRESS][DOMAIN_NAME])"
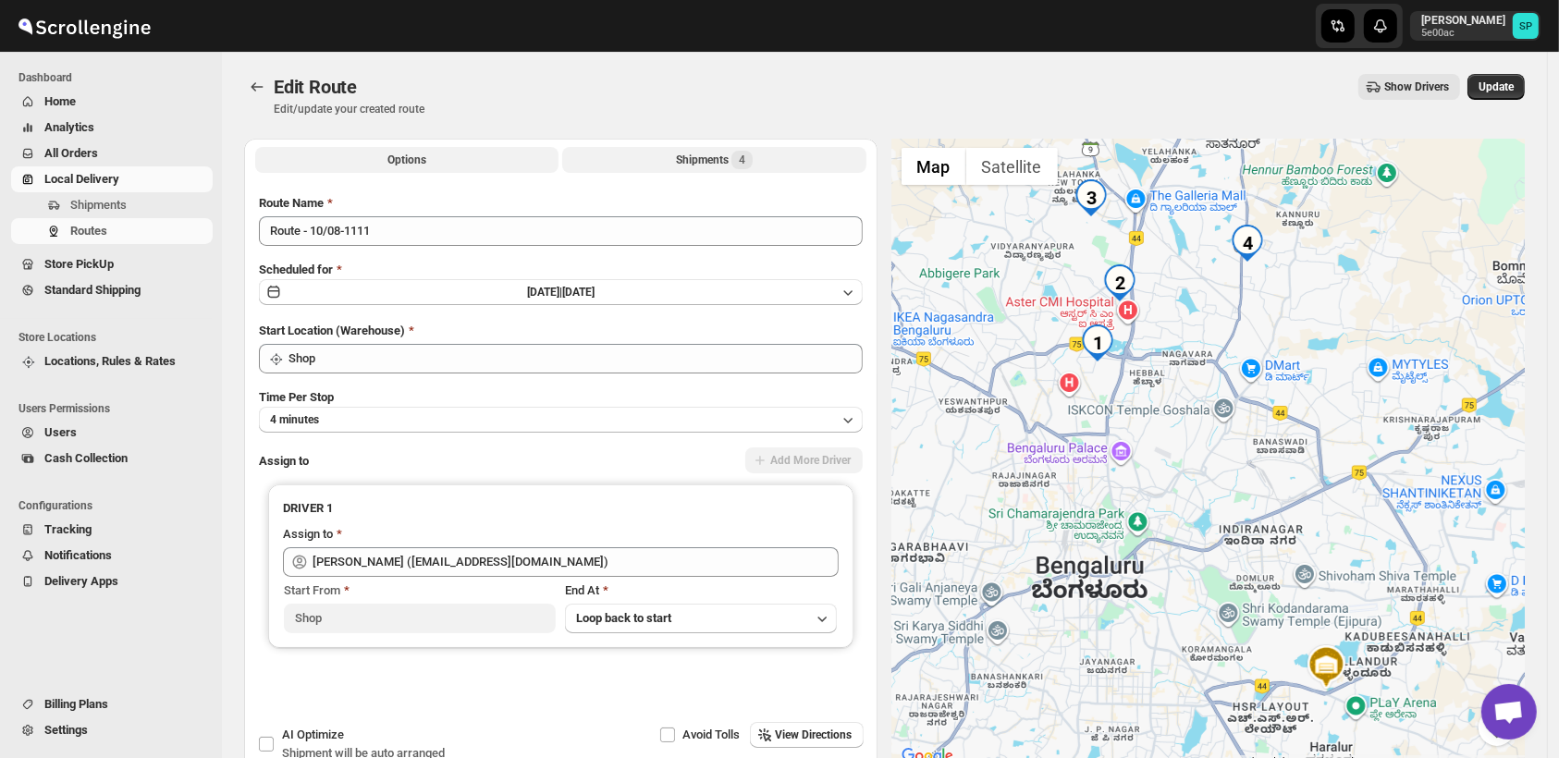
click at [700, 153] on div "Shipments 4" at bounding box center [714, 160] width 77 height 18
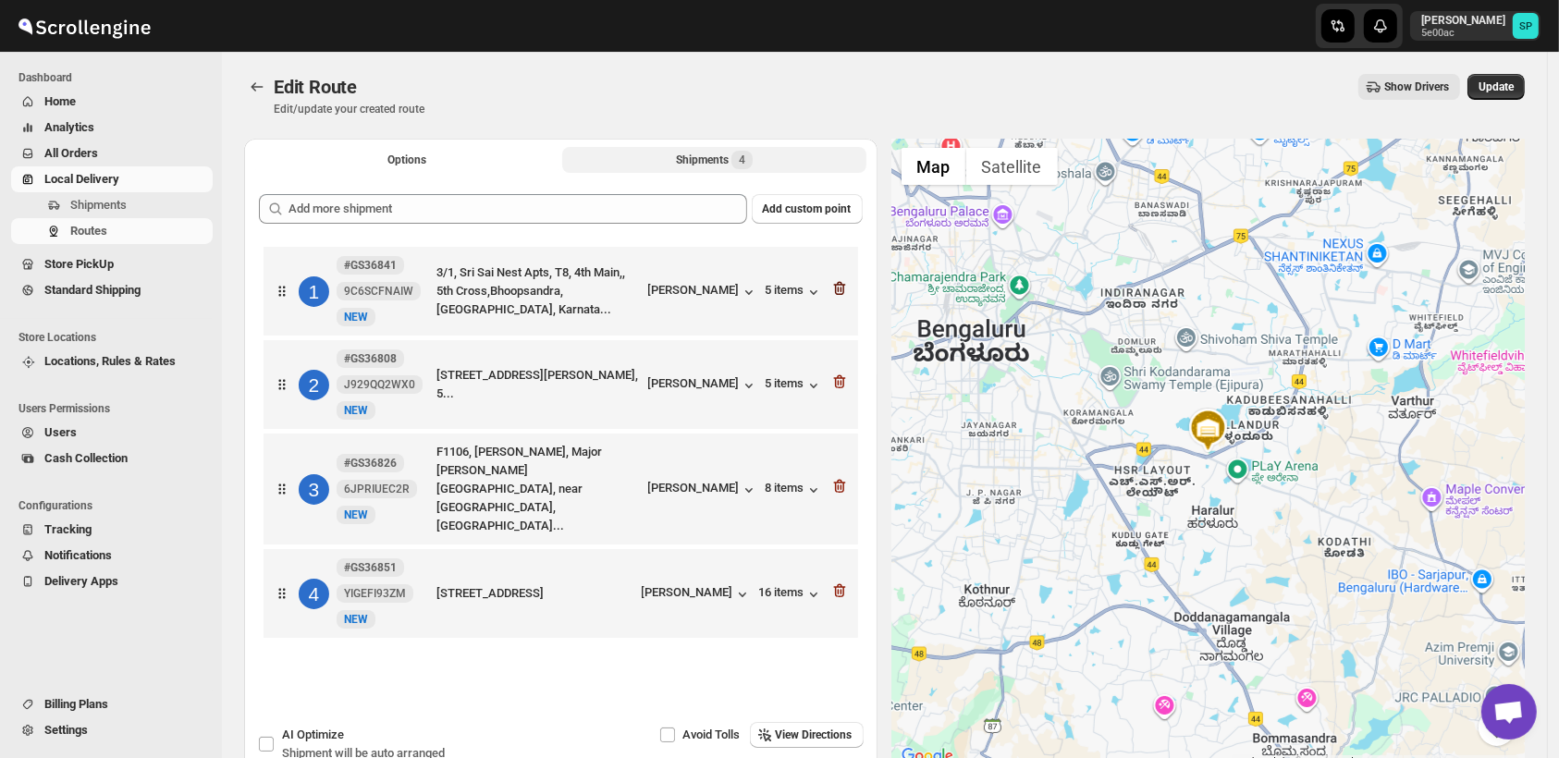
click at [841, 291] on icon "button" at bounding box center [841, 290] width 2 height 6
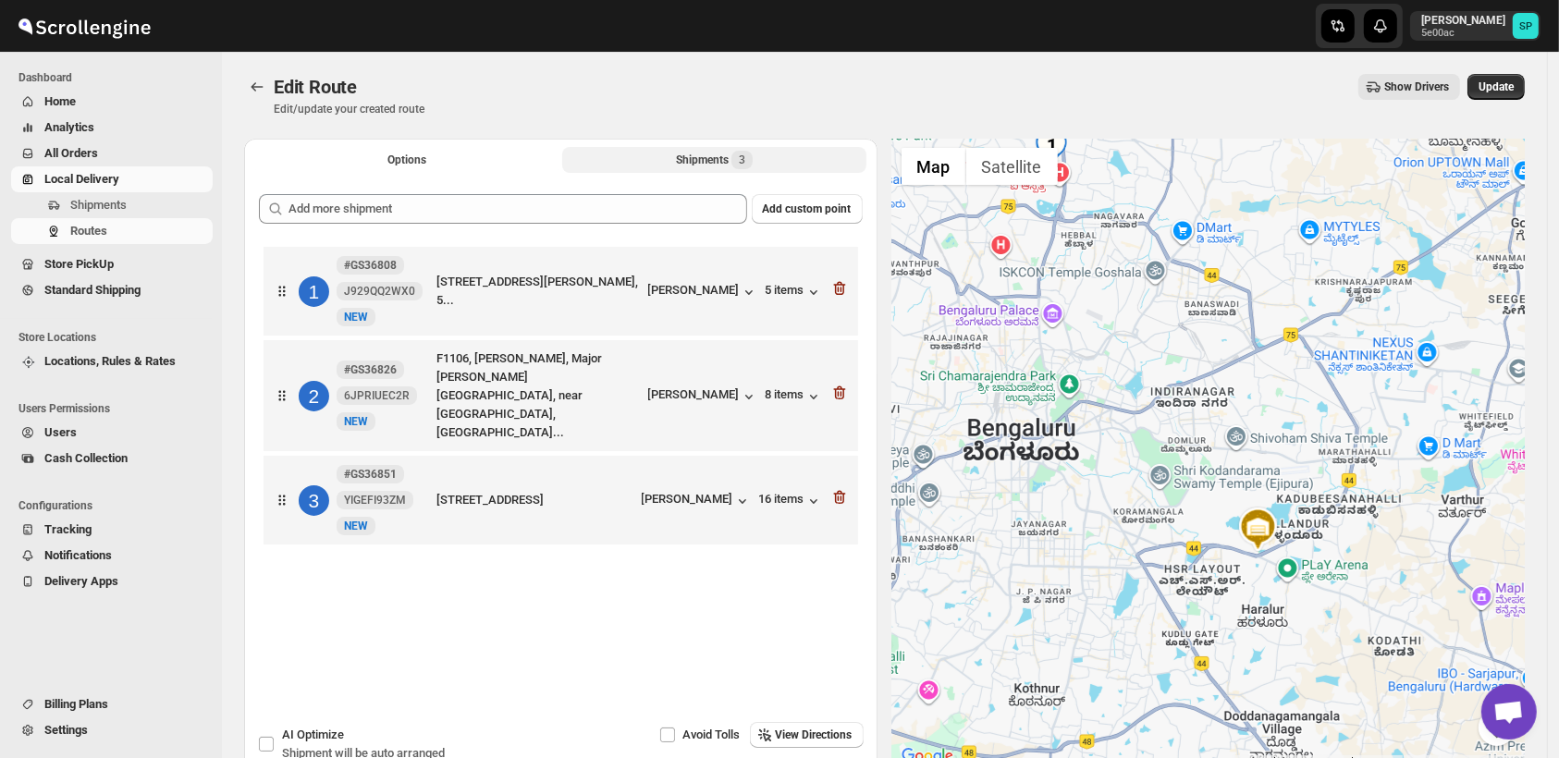
click at [841, 291] on icon "button" at bounding box center [841, 290] width 2 height 6
click at [841, 391] on icon "button" at bounding box center [841, 394] width 2 height 6
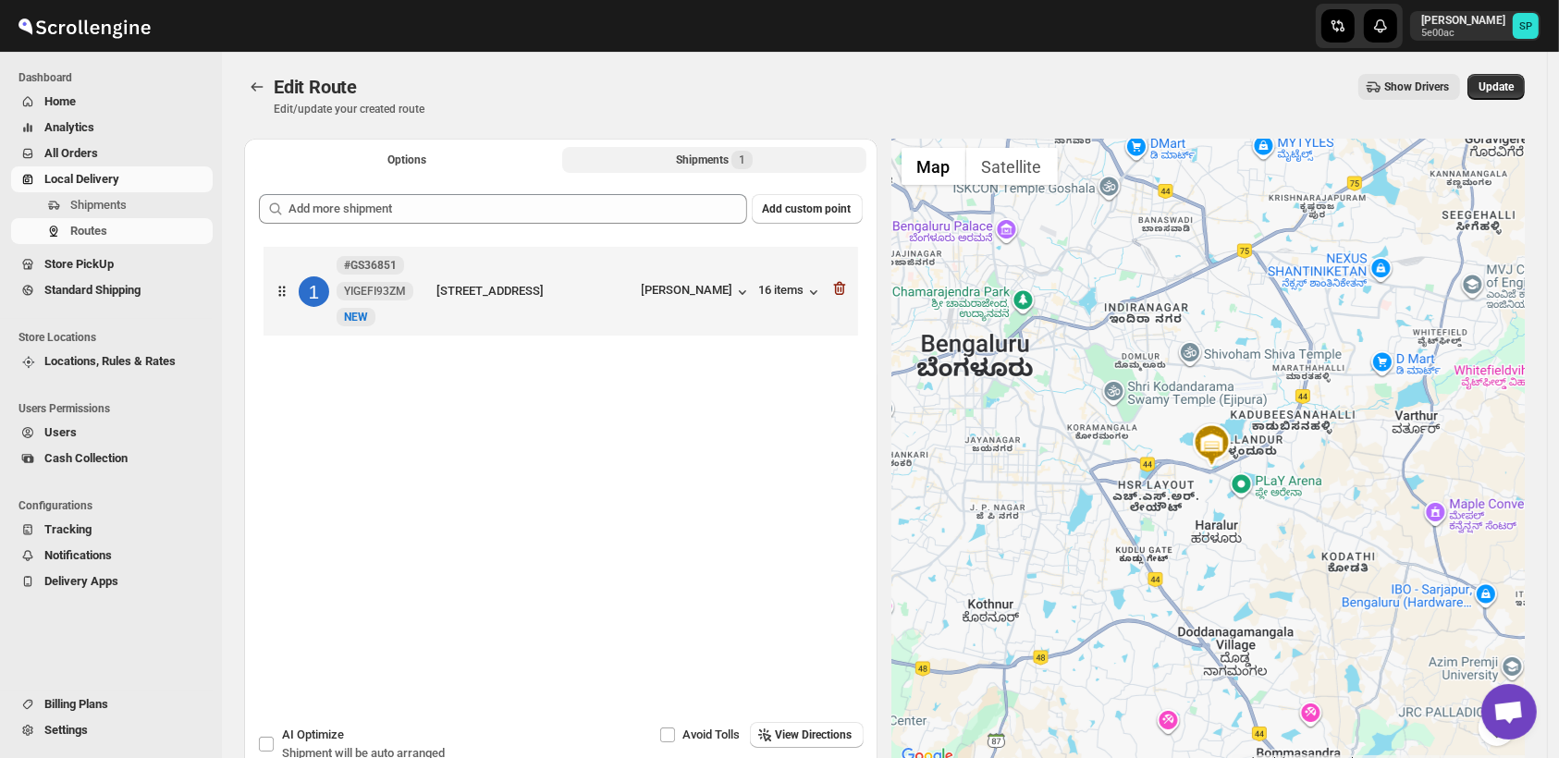
click at [841, 291] on icon "button" at bounding box center [841, 290] width 2 height 6
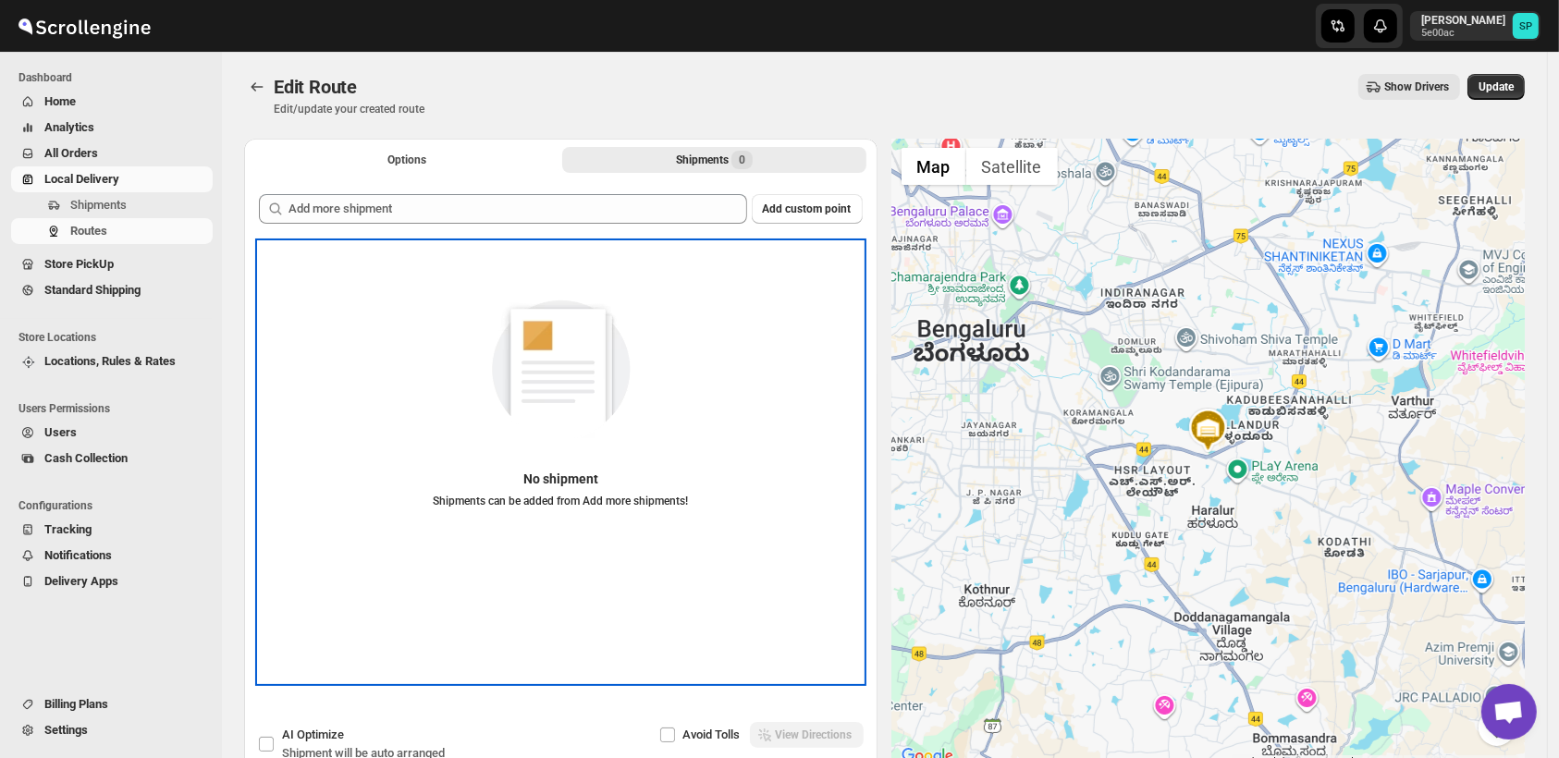
click at [846, 291] on div "No shipment Shipments can be added from Add more shipments!" at bounding box center [561, 392] width 604 height 263
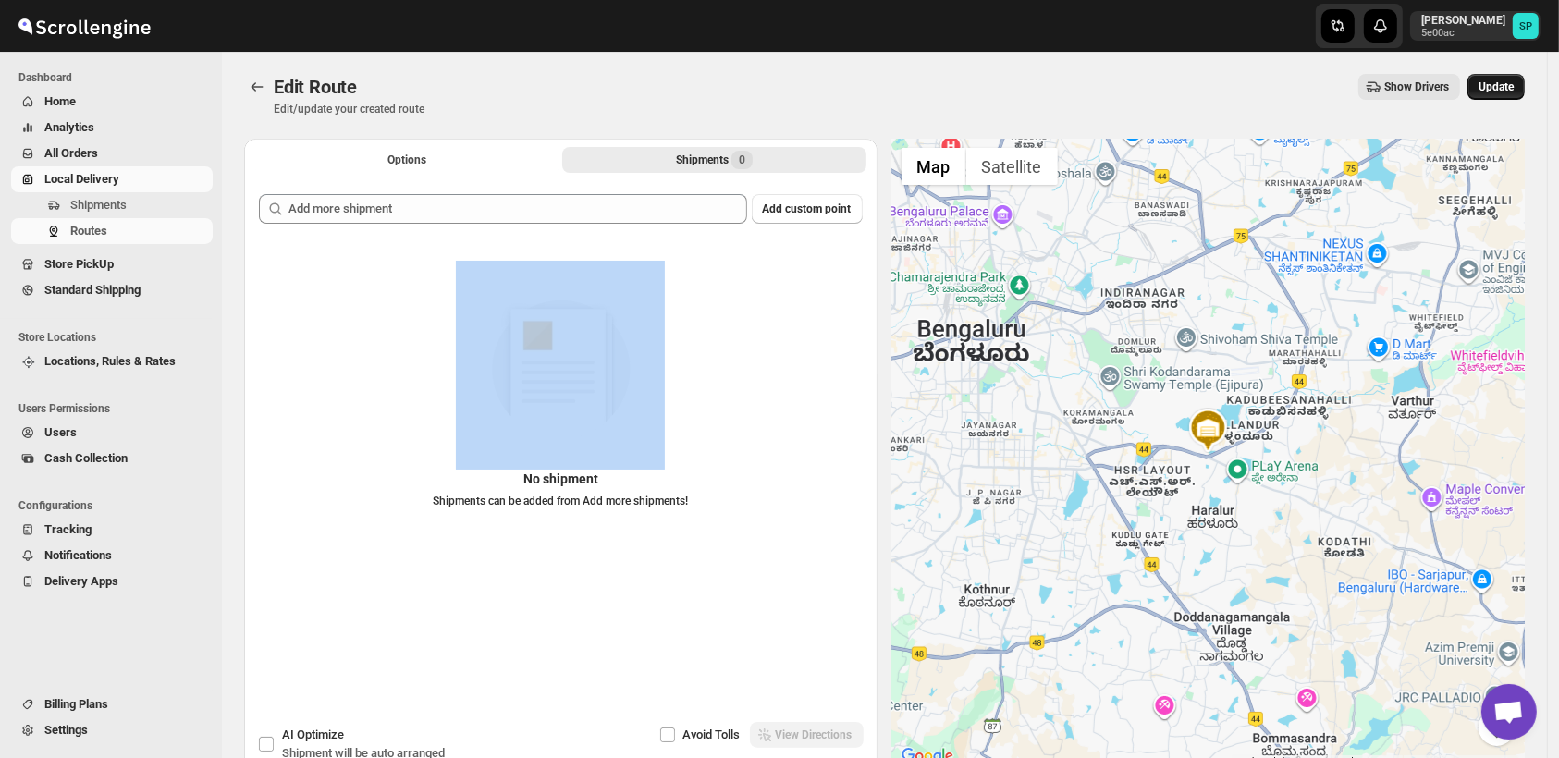
click at [1504, 88] on span "Update" at bounding box center [1496, 87] width 35 height 15
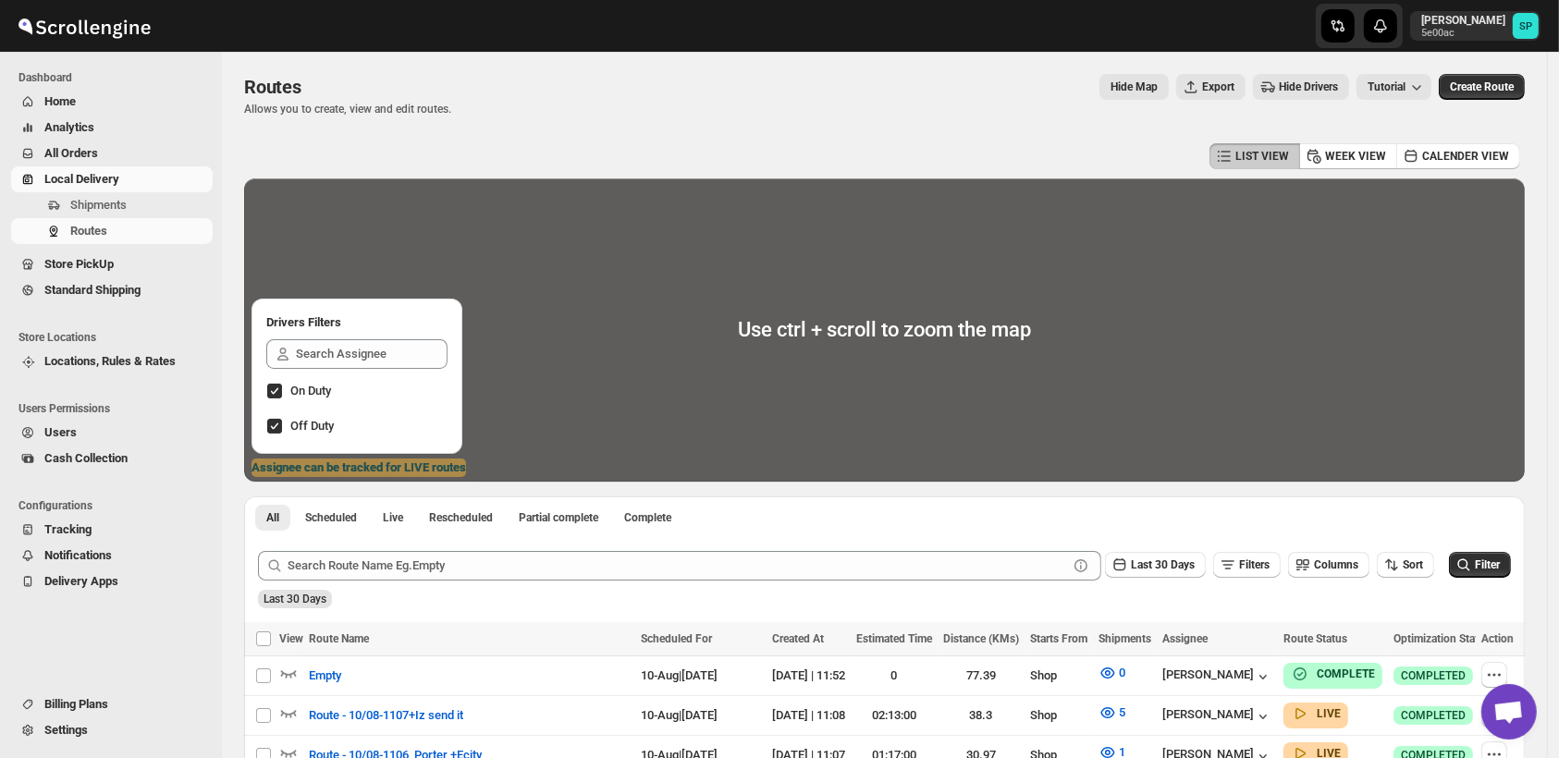
scroll to position [308, 0]
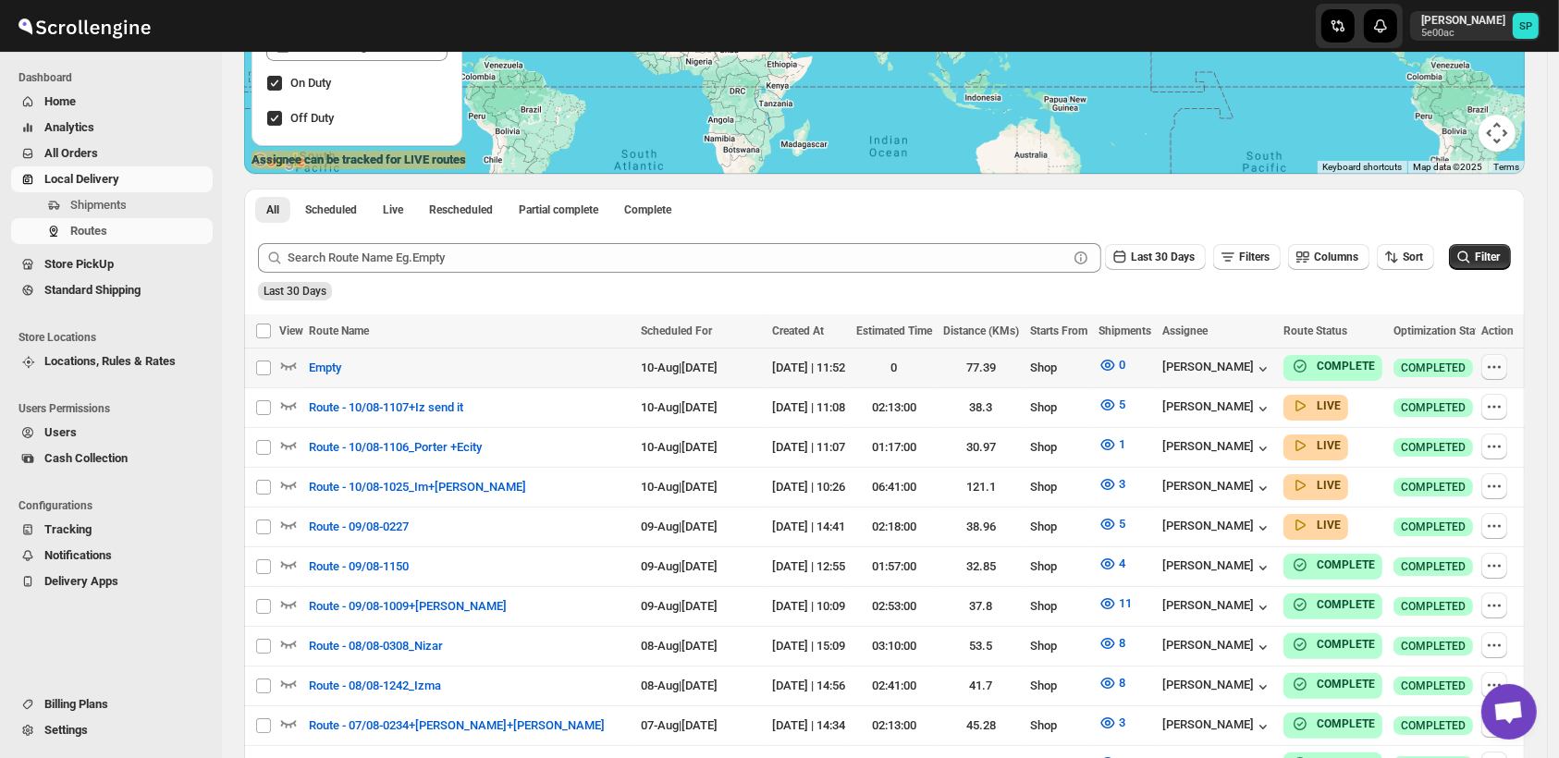
click at [1504, 367] on icon "button" at bounding box center [1494, 367] width 18 height 18
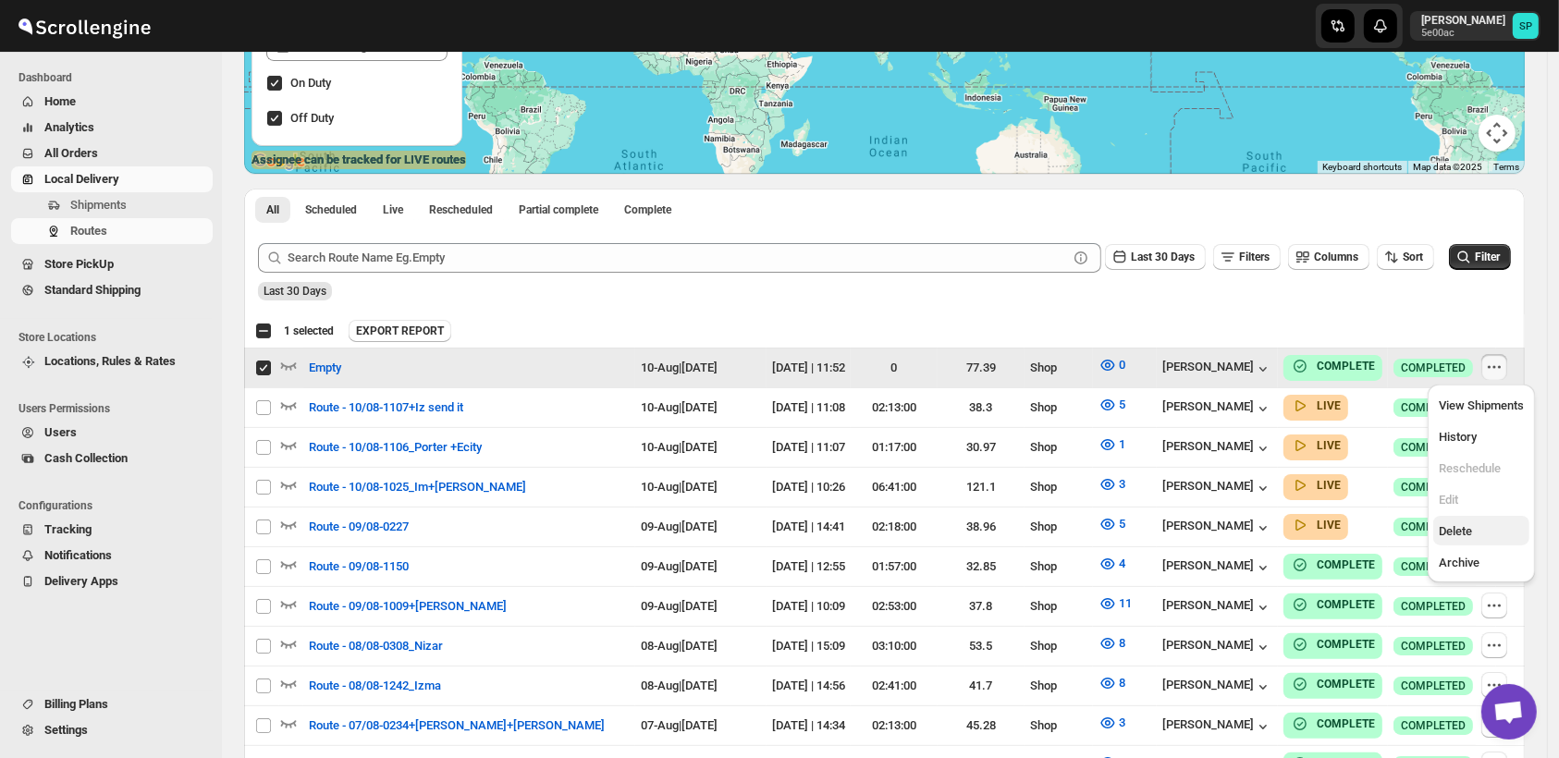
click at [1500, 529] on span "Delete" at bounding box center [1481, 531] width 85 height 18
checkbox input "false"
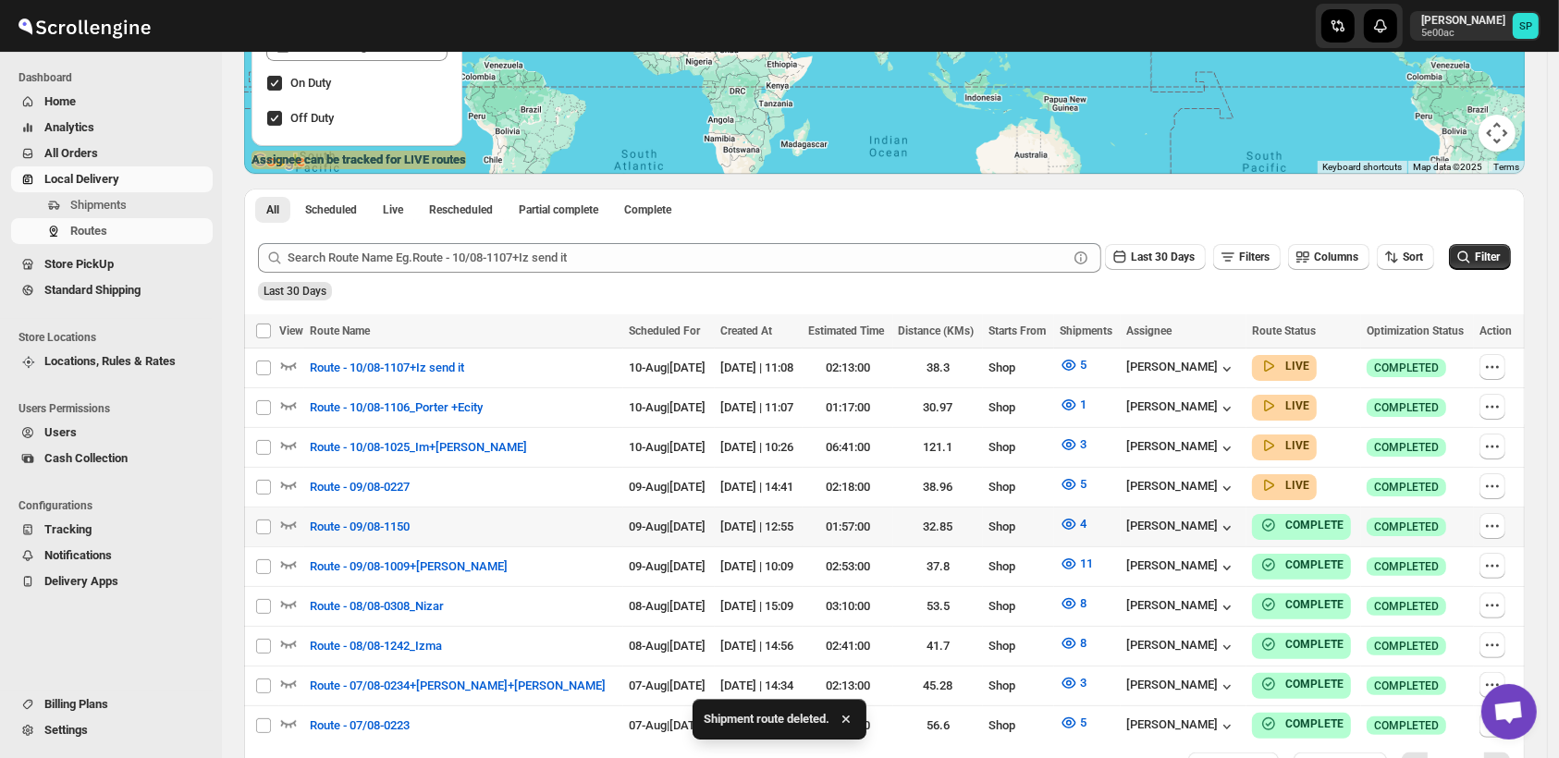
scroll to position [0, 0]
